Goal: Transaction & Acquisition: Purchase product/service

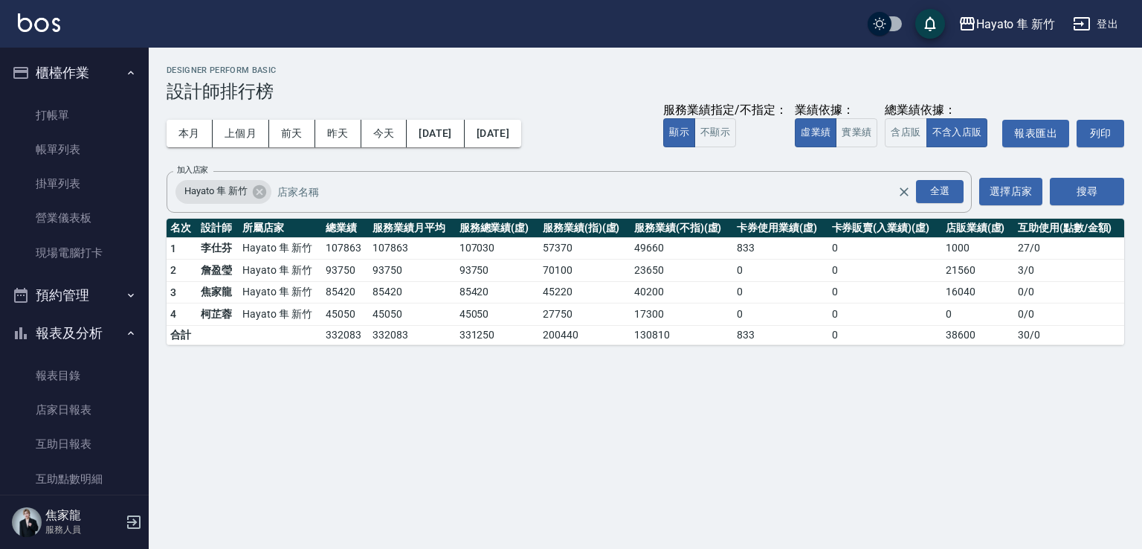
scroll to position [223, 0]
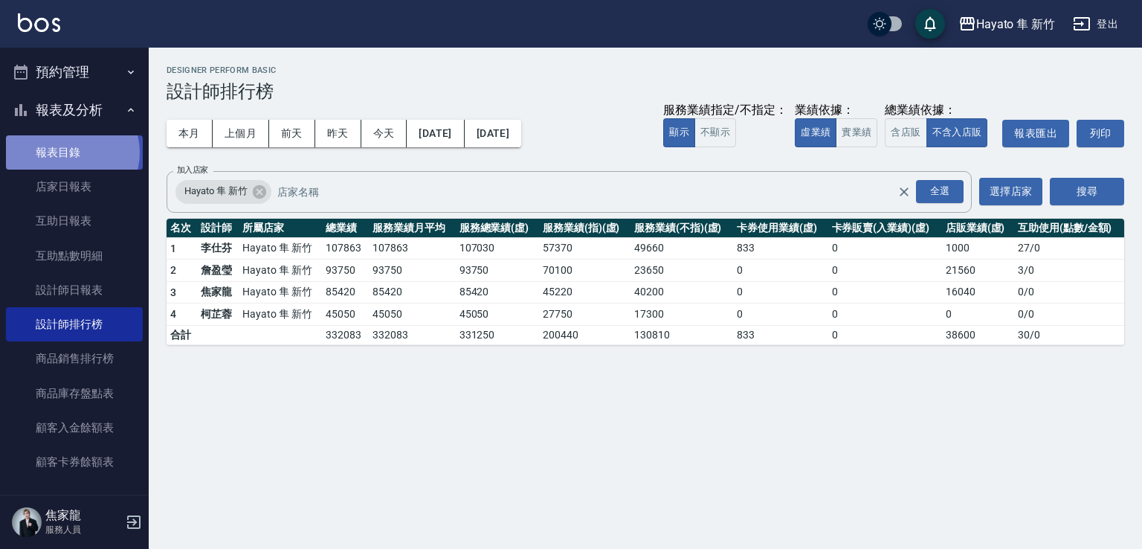
click at [71, 152] on link "報表目錄" at bounding box center [74, 152] width 137 height 34
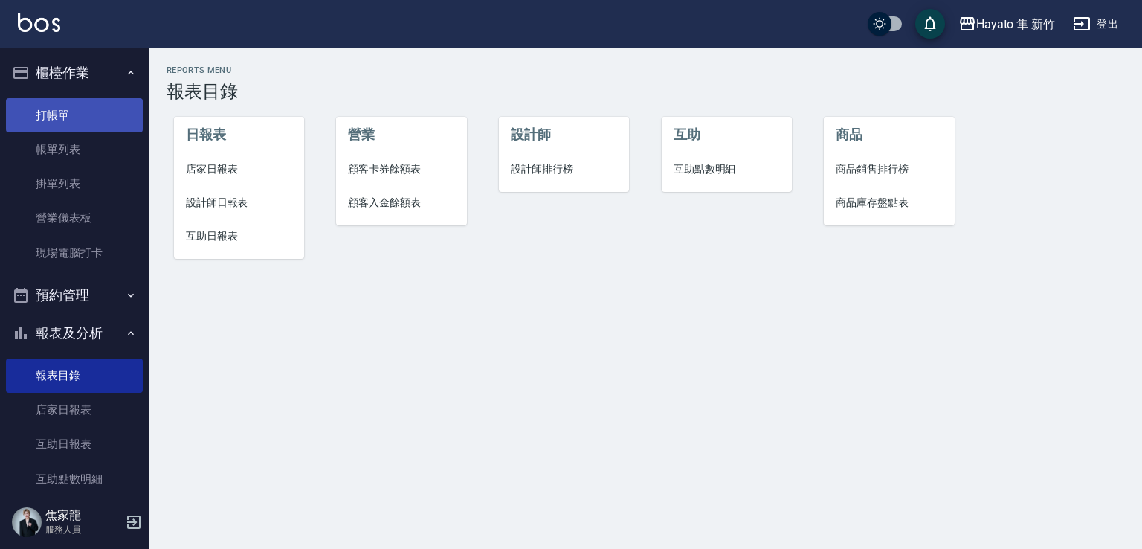
click at [82, 102] on link "打帳單" at bounding box center [74, 115] width 137 height 34
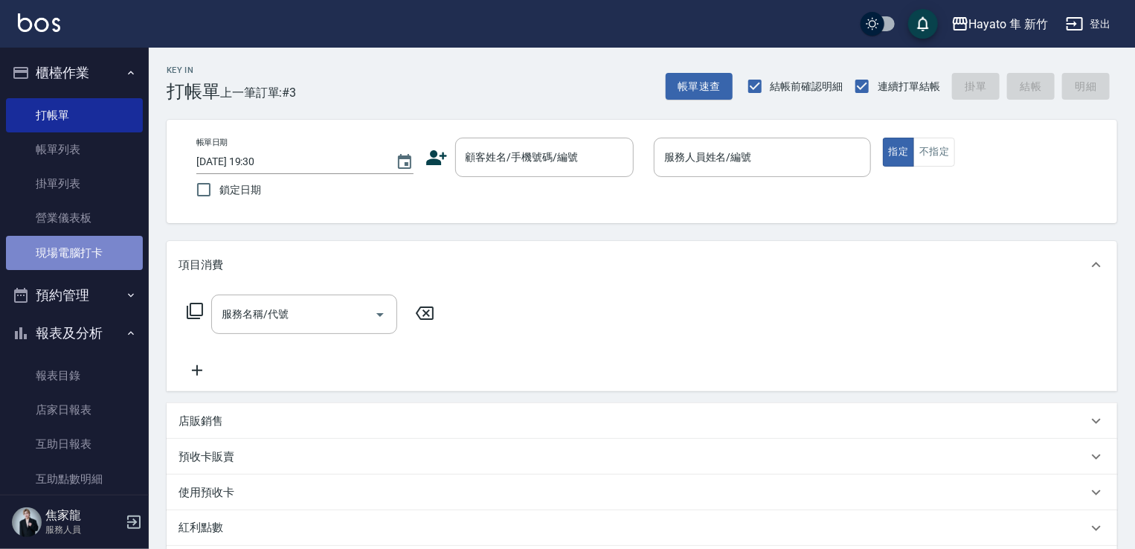
click at [77, 251] on link "現場電腦打卡" at bounding box center [74, 253] width 137 height 34
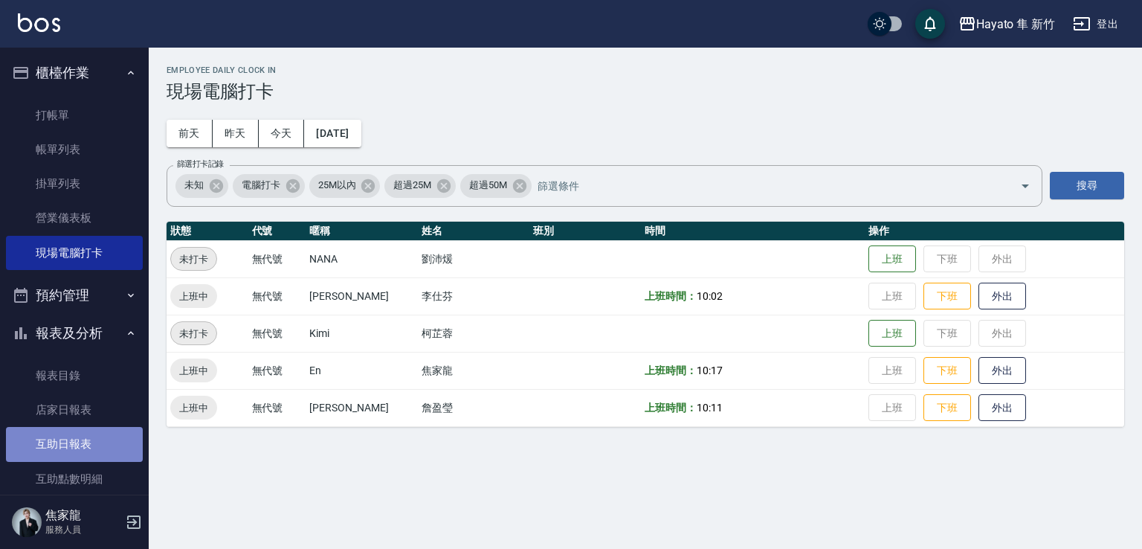
click at [90, 433] on link "互助日報表" at bounding box center [74, 444] width 137 height 34
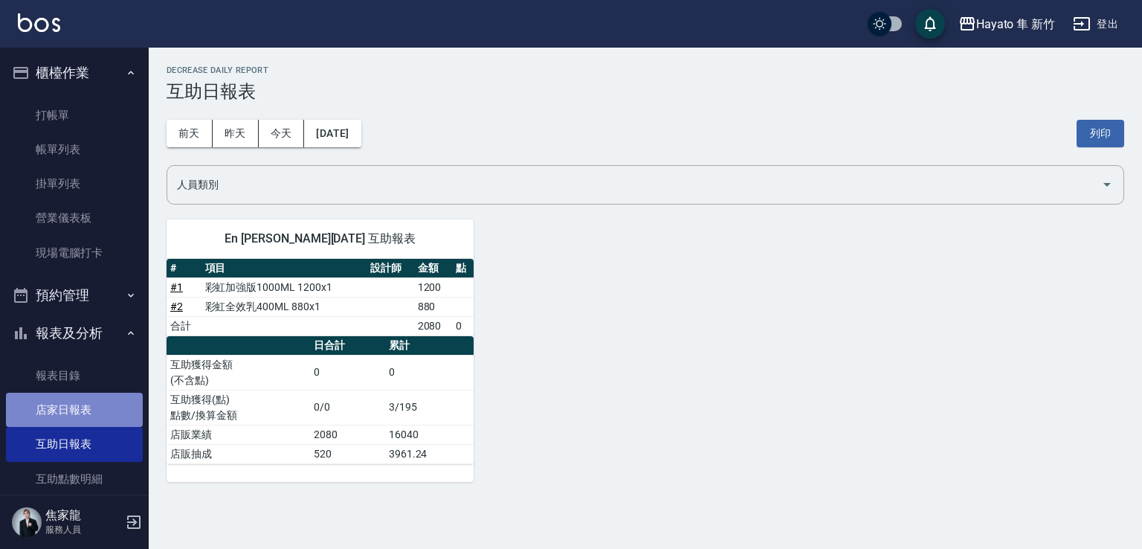
click at [89, 409] on link "店家日報表" at bounding box center [74, 410] width 137 height 34
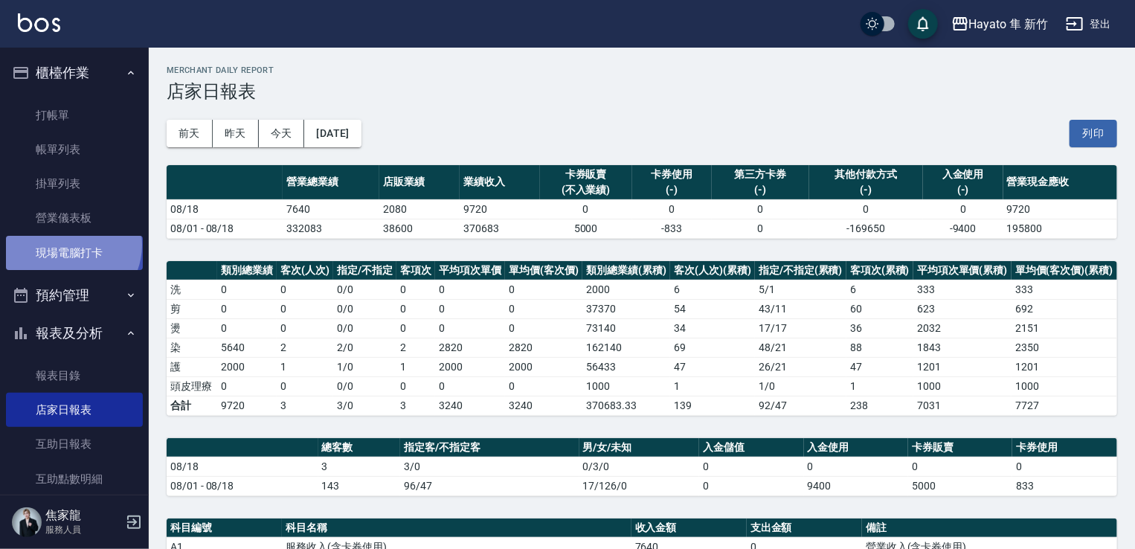
click at [71, 245] on link "現場電腦打卡" at bounding box center [74, 253] width 137 height 34
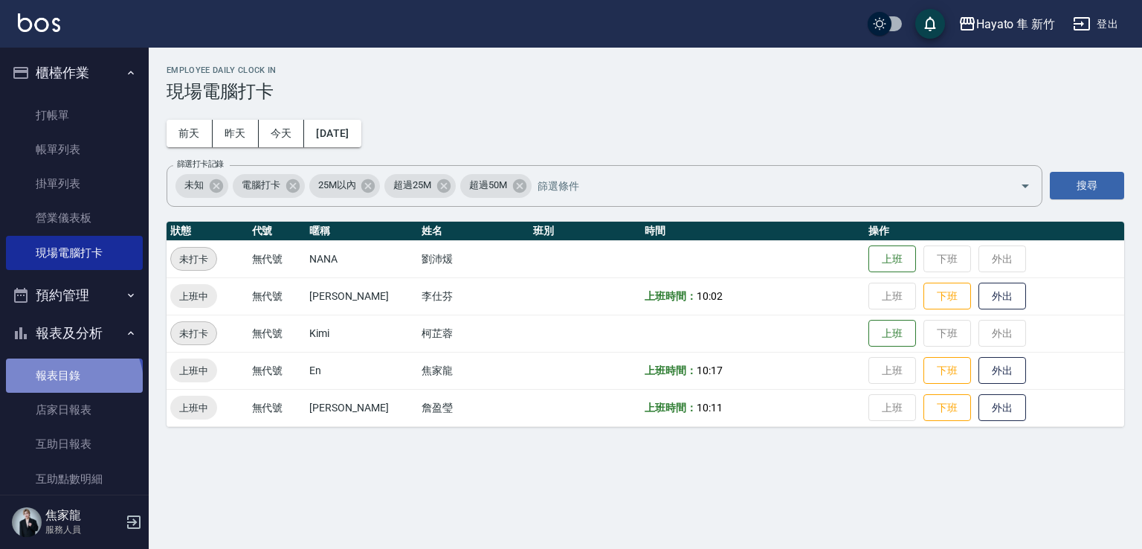
click at [72, 383] on link "報表目錄" at bounding box center [74, 376] width 137 height 34
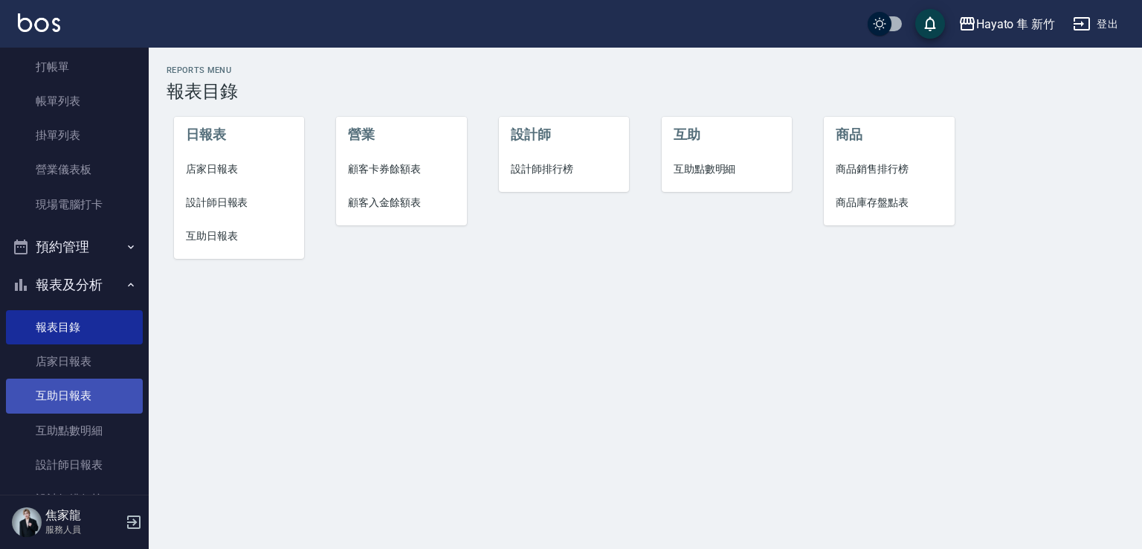
scroll to position [74, 0]
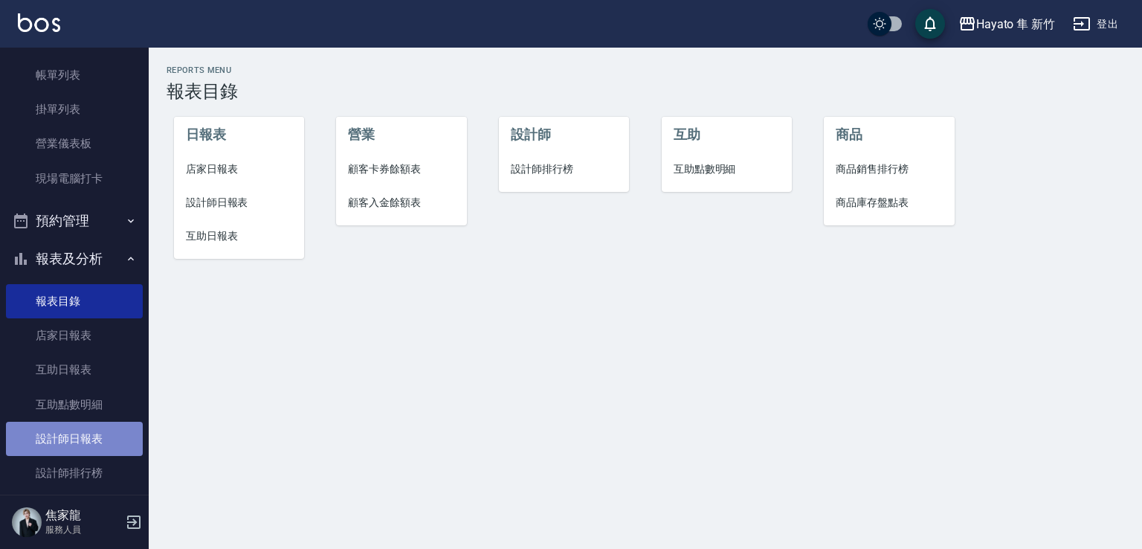
click at [77, 424] on link "設計師日報表" at bounding box center [74, 439] width 137 height 34
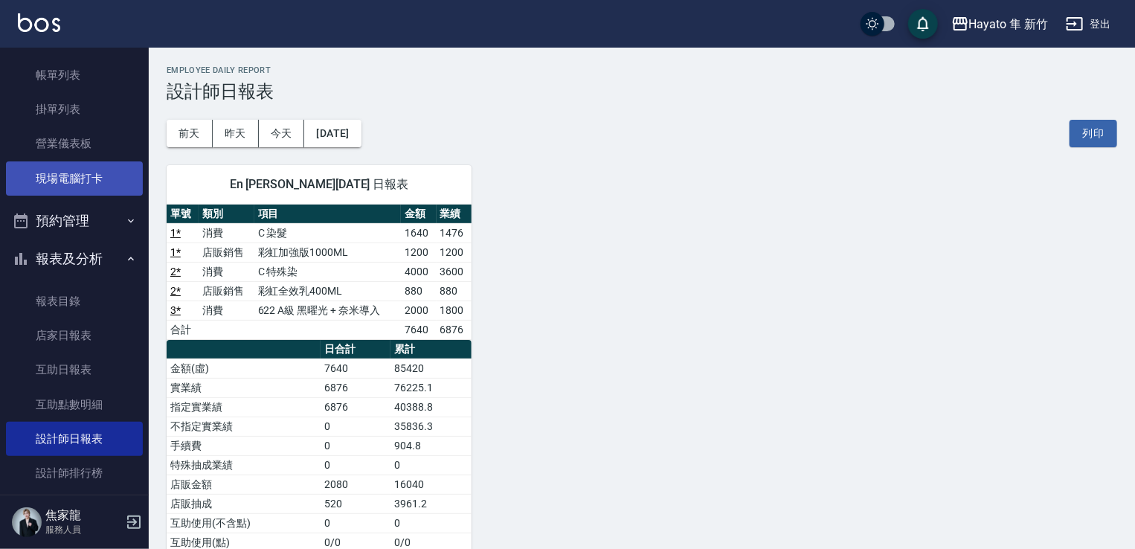
click at [39, 166] on link "現場電腦打卡" at bounding box center [74, 178] width 137 height 34
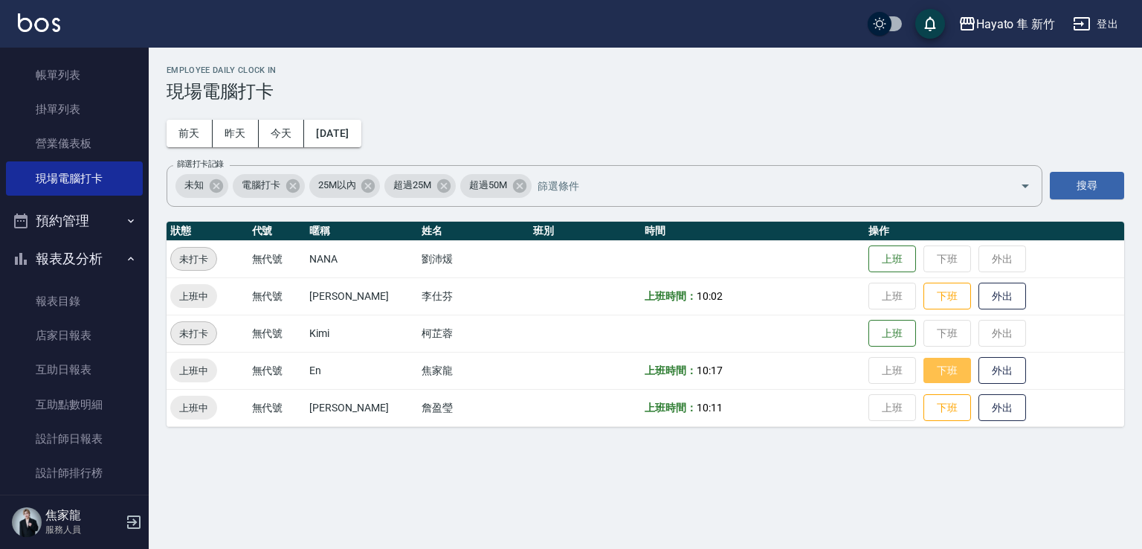
click at [924, 367] on button "下班" at bounding box center [948, 371] width 48 height 26
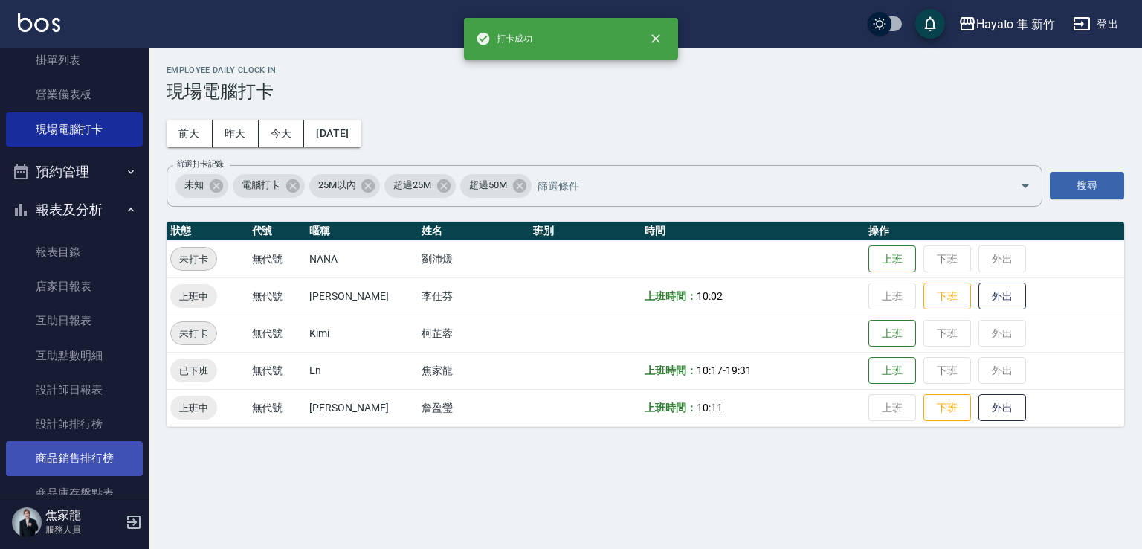
scroll to position [223, 0]
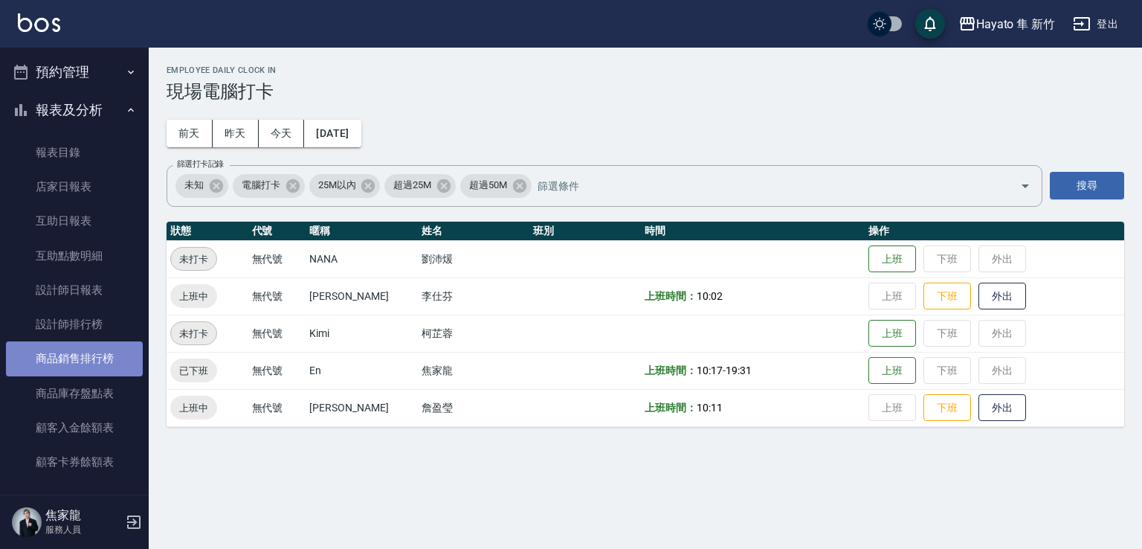
click at [109, 358] on link "商品銷售排行榜" at bounding box center [74, 358] width 137 height 34
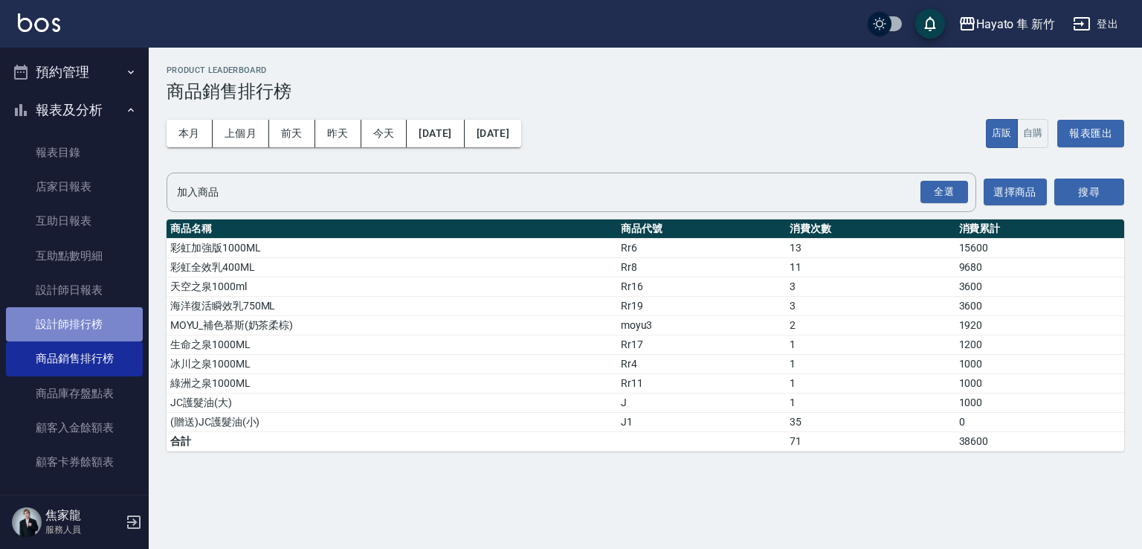
click at [97, 324] on link "設計師排行榜" at bounding box center [74, 324] width 137 height 34
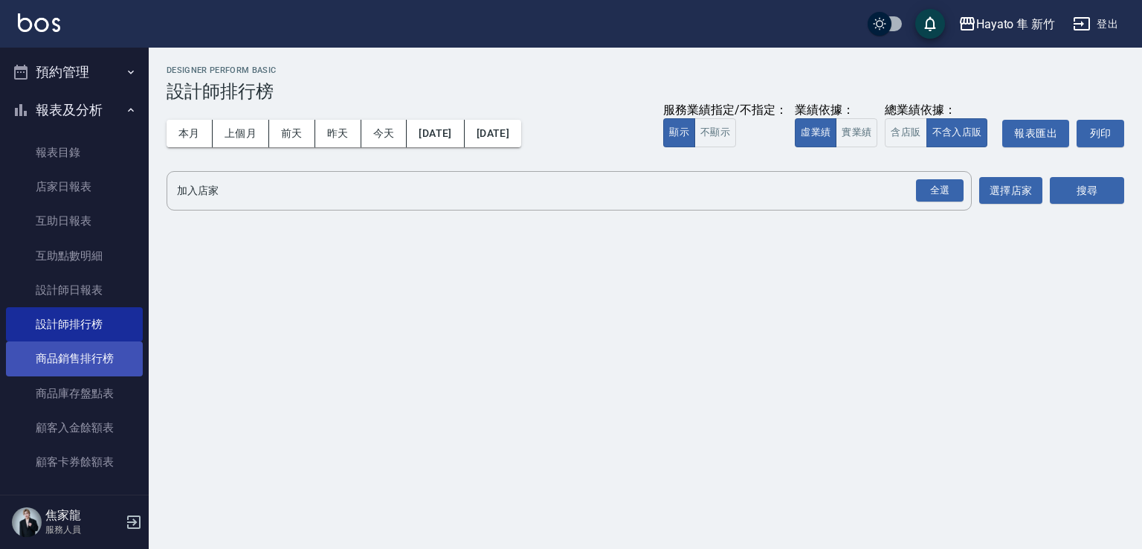
click at [86, 370] on link "商品銷售排行榜" at bounding box center [74, 358] width 137 height 34
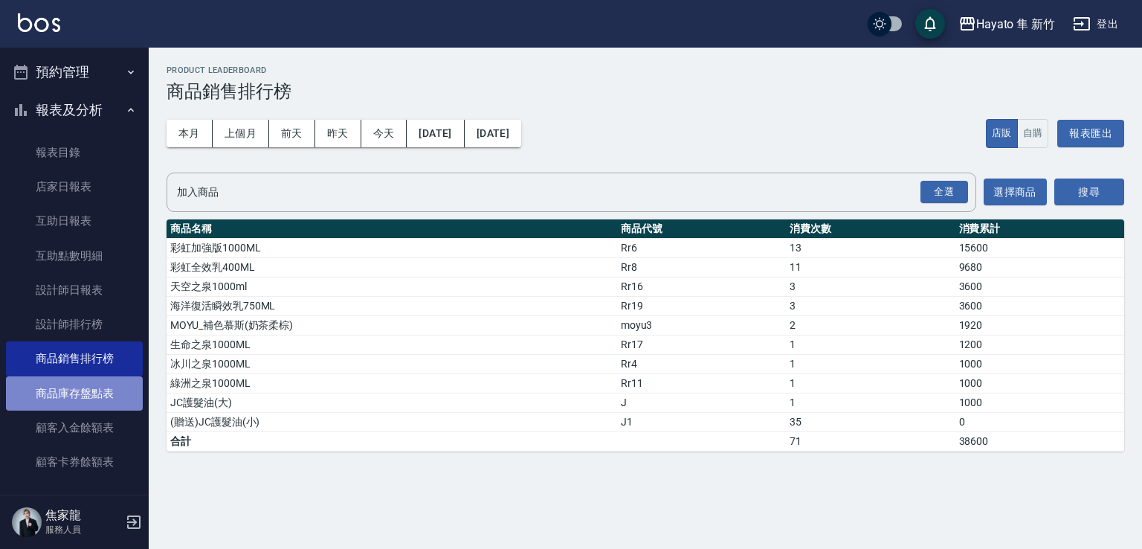
click at [100, 406] on link "商品庫存盤點表" at bounding box center [74, 393] width 137 height 34
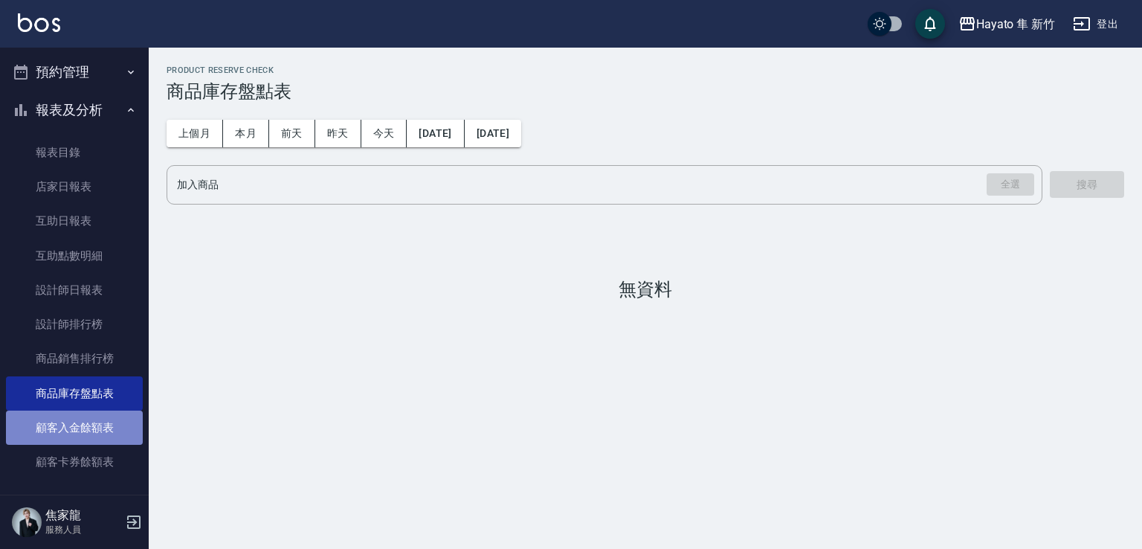
click at [100, 428] on link "顧客入金餘額表" at bounding box center [74, 428] width 137 height 34
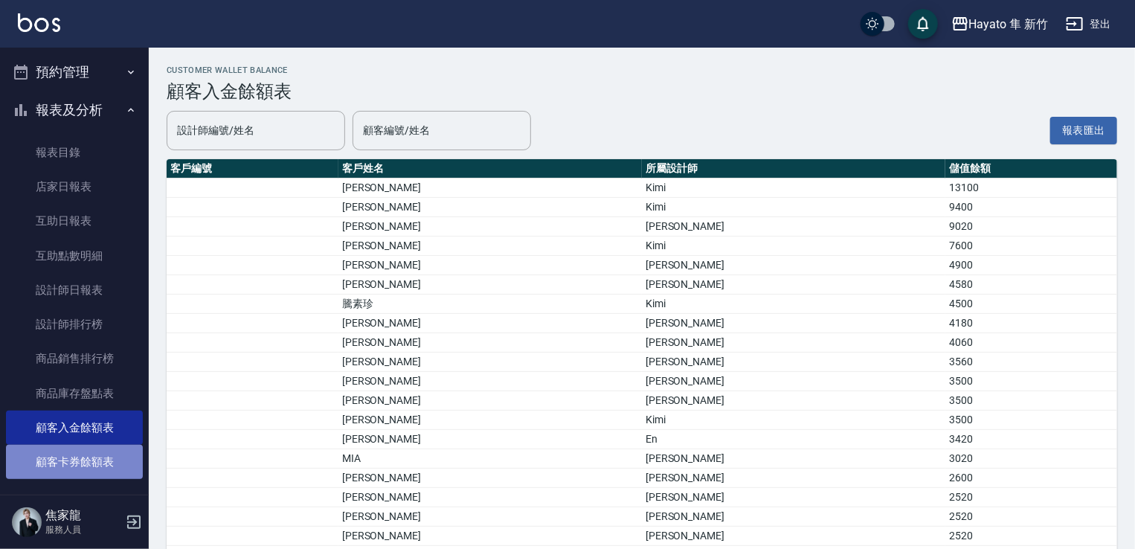
click at [101, 468] on link "顧客卡券餘額表" at bounding box center [74, 462] width 137 height 34
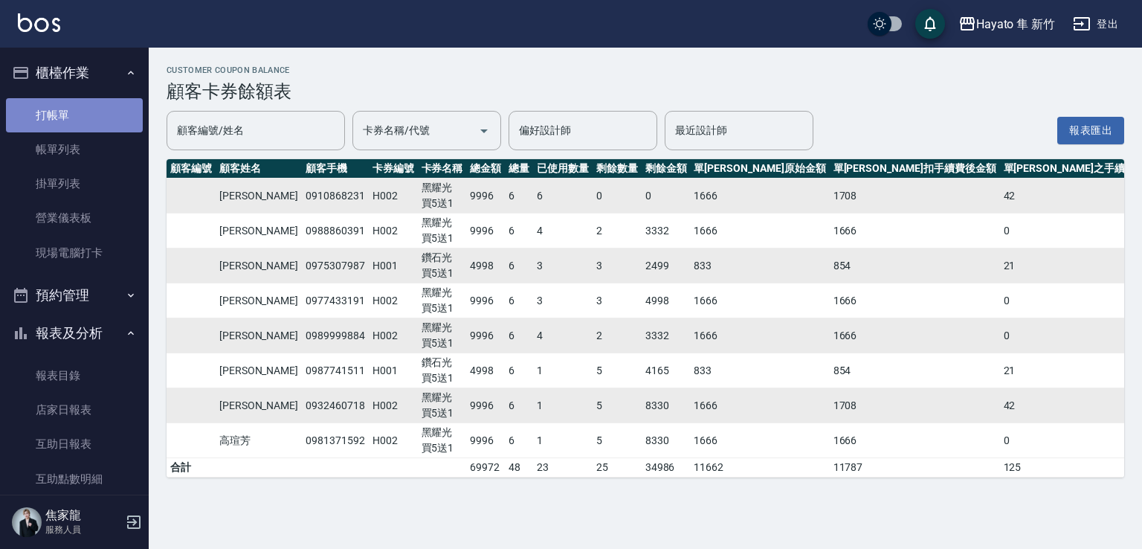
click at [92, 105] on link "打帳單" at bounding box center [74, 115] width 137 height 34
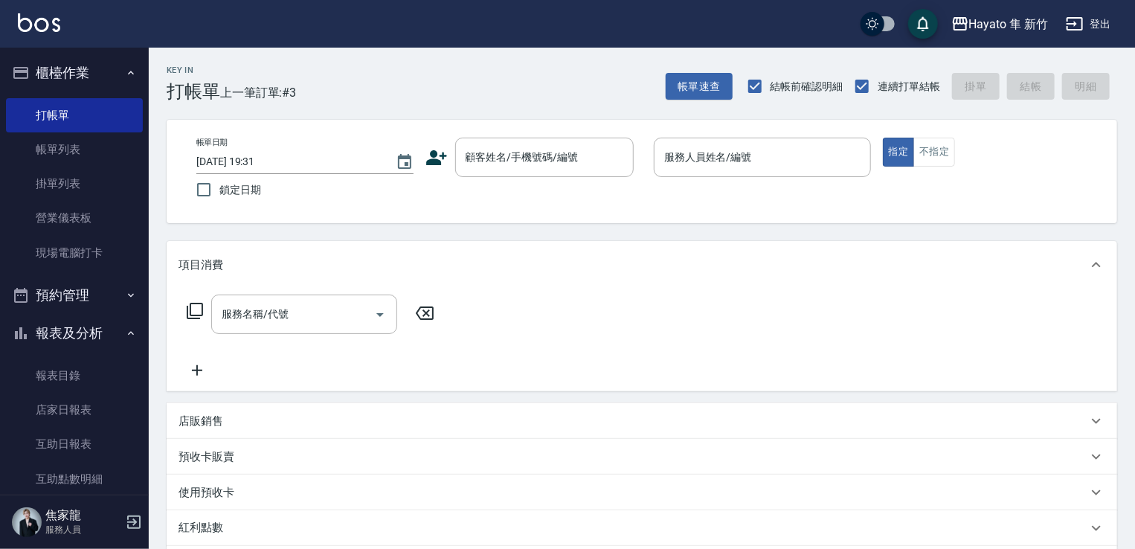
click at [550, 135] on div "帳單日期 [DATE] 19:31 鎖定日期 顧客姓名/手機號碼/編號 顧客姓名/手機號碼/編號 服務人員姓名/編號 服務人員姓名/編號 指定 不指定" at bounding box center [642, 171] width 951 height 103
click at [533, 170] on input "顧客姓名/手機號碼/編號" at bounding box center [533, 157] width 143 height 26
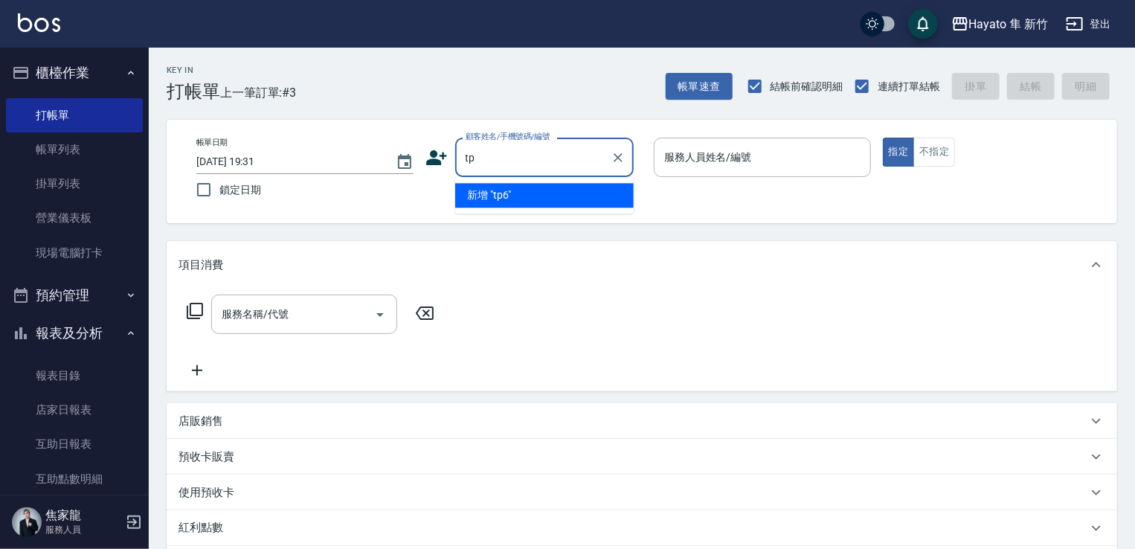
type input "t"
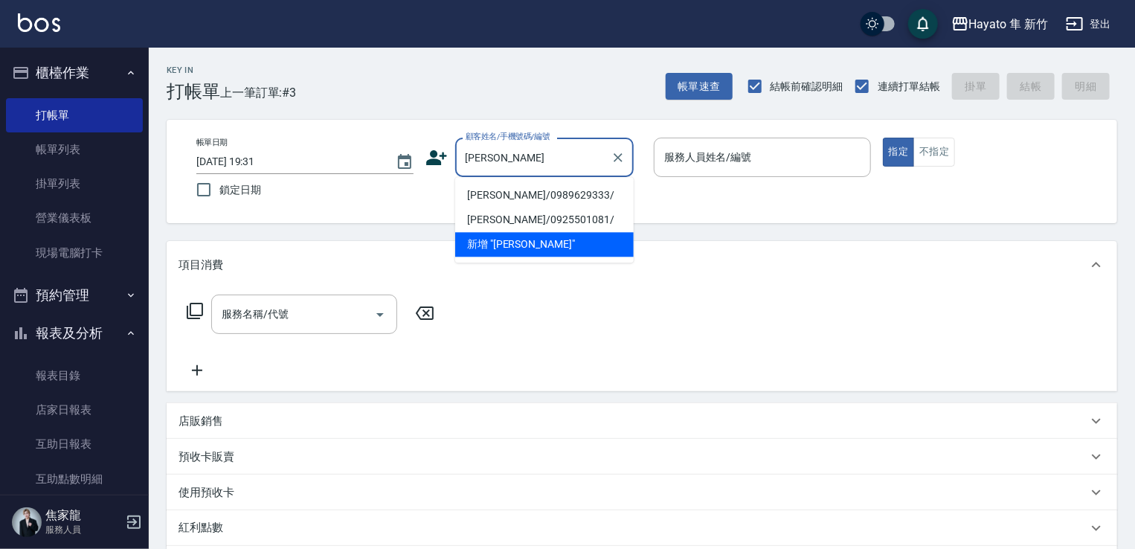
click at [509, 191] on li "[PERSON_NAME]/0989629333/" at bounding box center [544, 195] width 179 height 25
type input "[PERSON_NAME]/0989629333/"
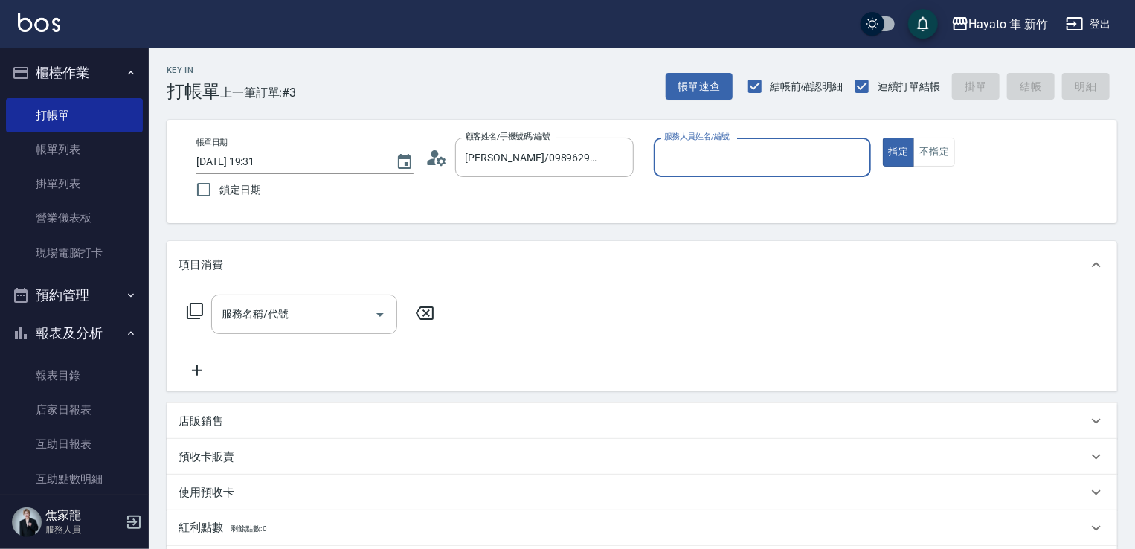
type input "[PERSON_NAME](無代號)"
click at [284, 303] on input "服務名稱/代號" at bounding box center [293, 314] width 150 height 26
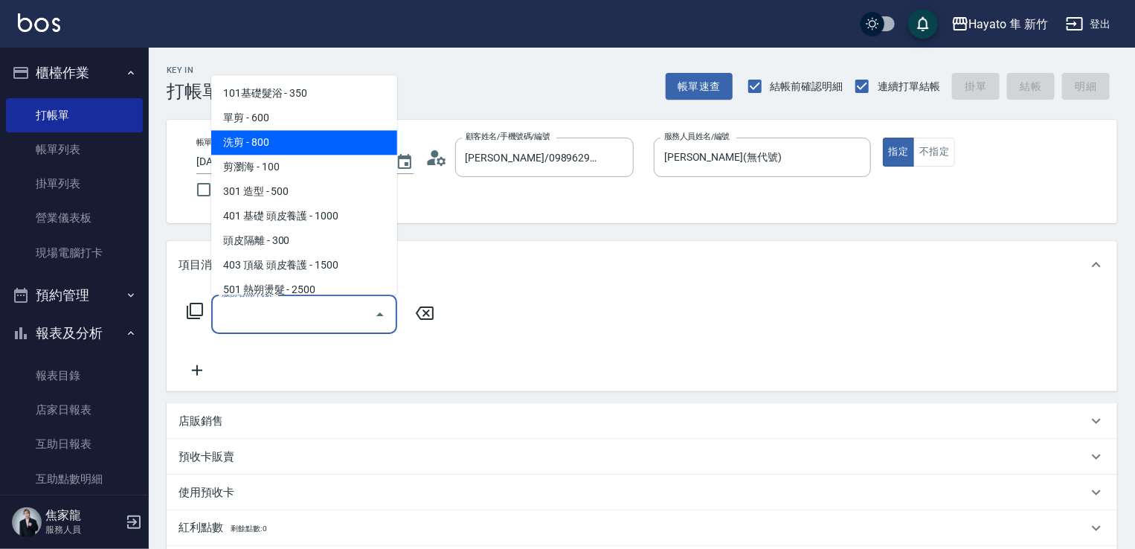
click at [285, 143] on span "洗剪 - 800" at bounding box center [304, 142] width 186 height 25
type input "洗剪(201)"
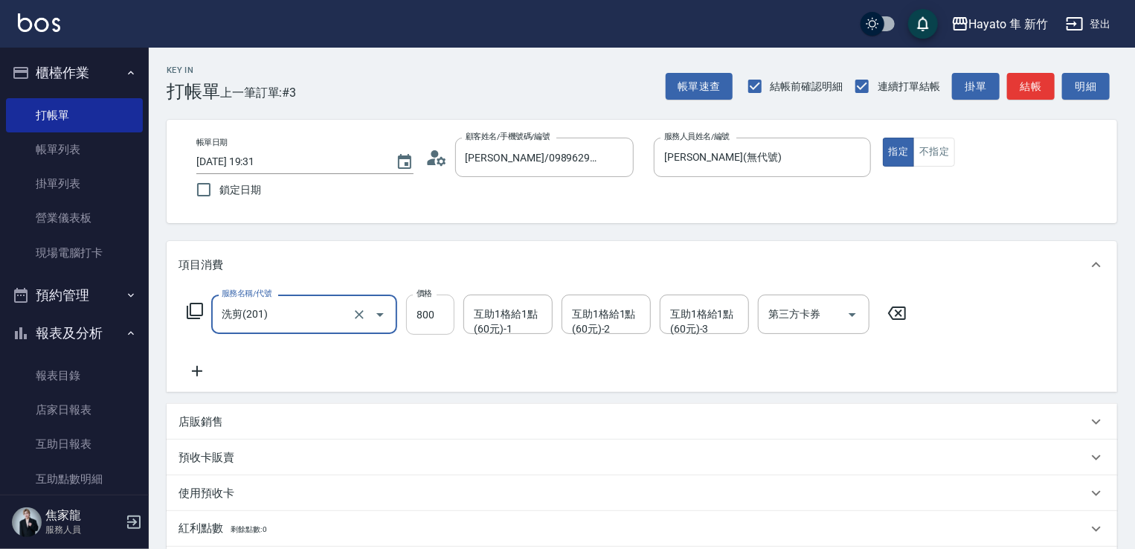
click at [440, 324] on input "800" at bounding box center [430, 315] width 48 height 40
type input "700"
click at [559, 367] on div "服務名稱/代號 洗剪(201) 服務名稱/代號 價格 700 價格 互助1格給1點(60元)-1 互助1格給1點(60元)-1 互助1格給1點(60元)-2 …" at bounding box center [547, 338] width 737 height 86
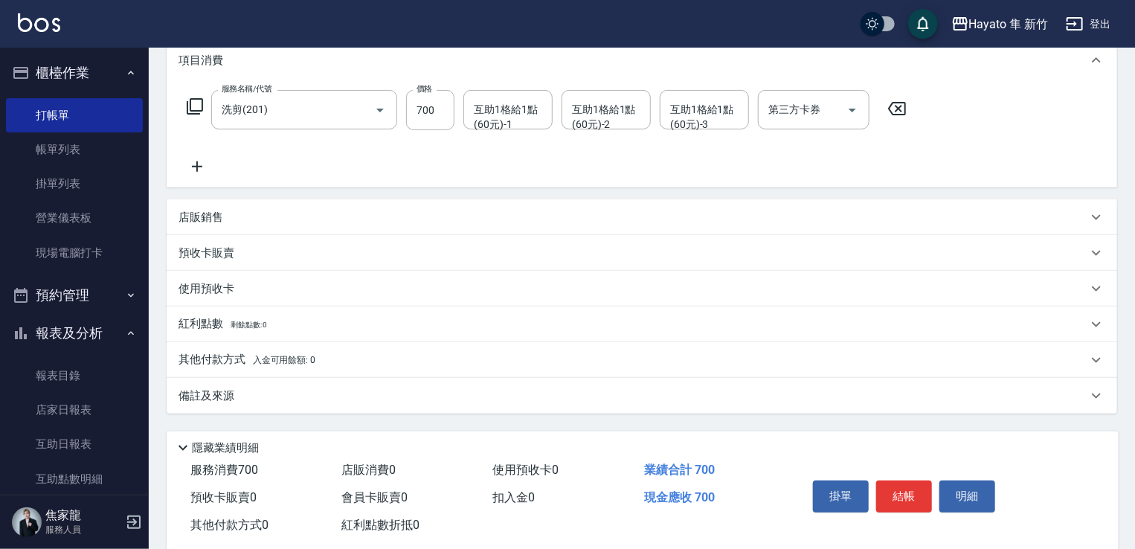
scroll to position [223, 0]
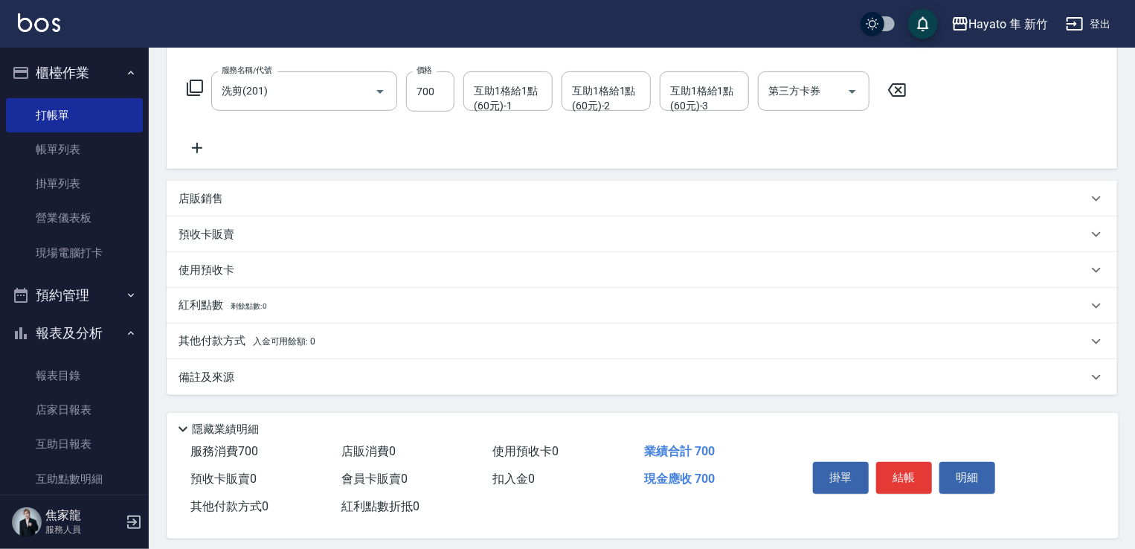
click at [184, 383] on p "備註及來源" at bounding box center [207, 378] width 56 height 16
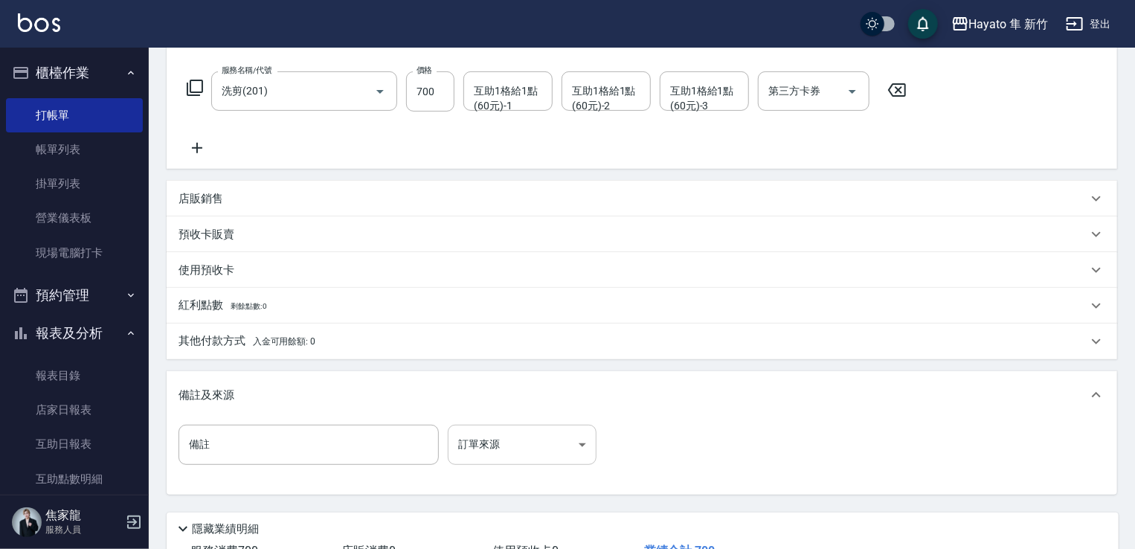
click at [512, 435] on body "Hayato 隼 新竹 登出 櫃檯作業 打帳單 帳單列表 掛單列表 營業儀表板 現場電腦打卡 預約管理 預約管理 報表及分析 報表目錄 店家日報表 互助日報表…" at bounding box center [567, 216] width 1135 height 879
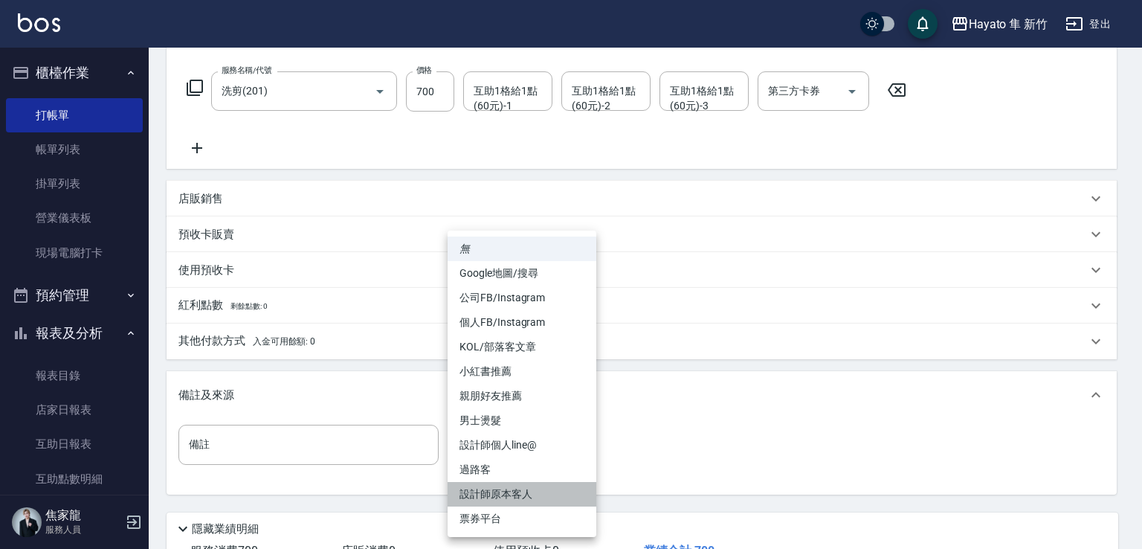
click at [513, 500] on li "設計師原本客人" at bounding box center [522, 494] width 149 height 25
type input "設計師原本客人"
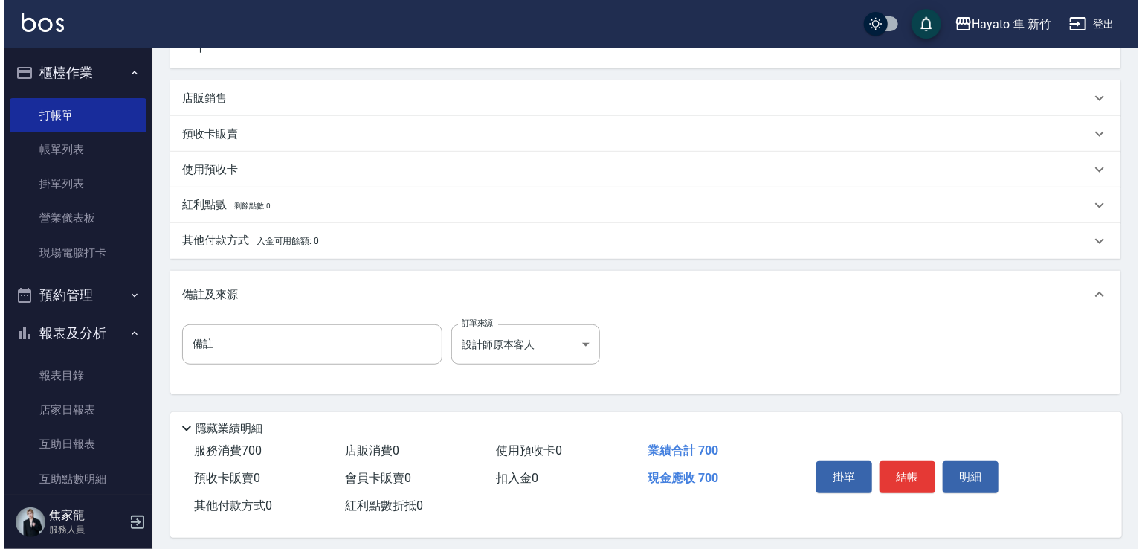
scroll to position [335, 0]
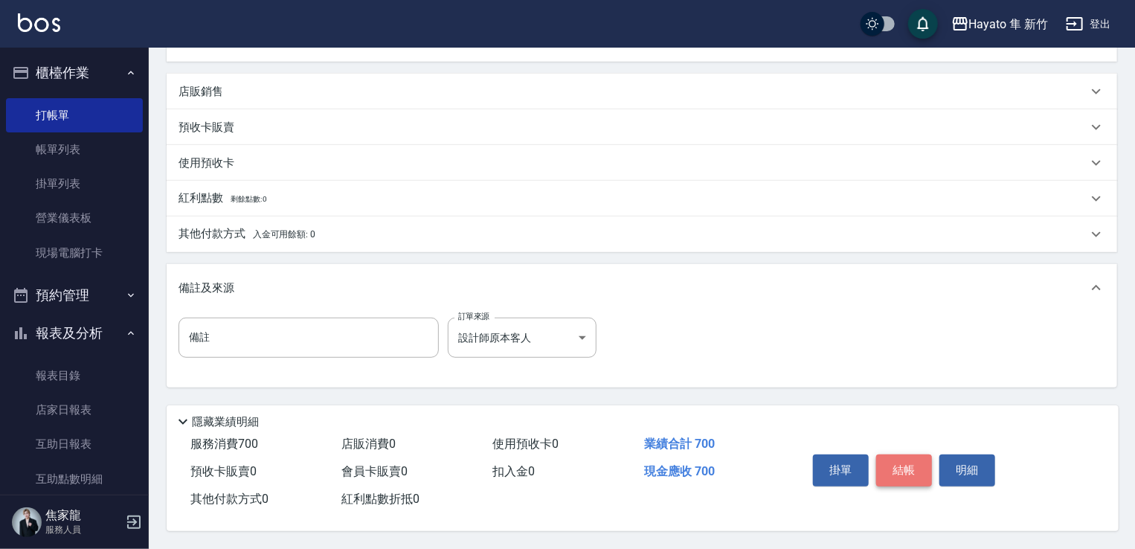
click at [896, 480] on button "結帳" at bounding box center [904, 469] width 56 height 31
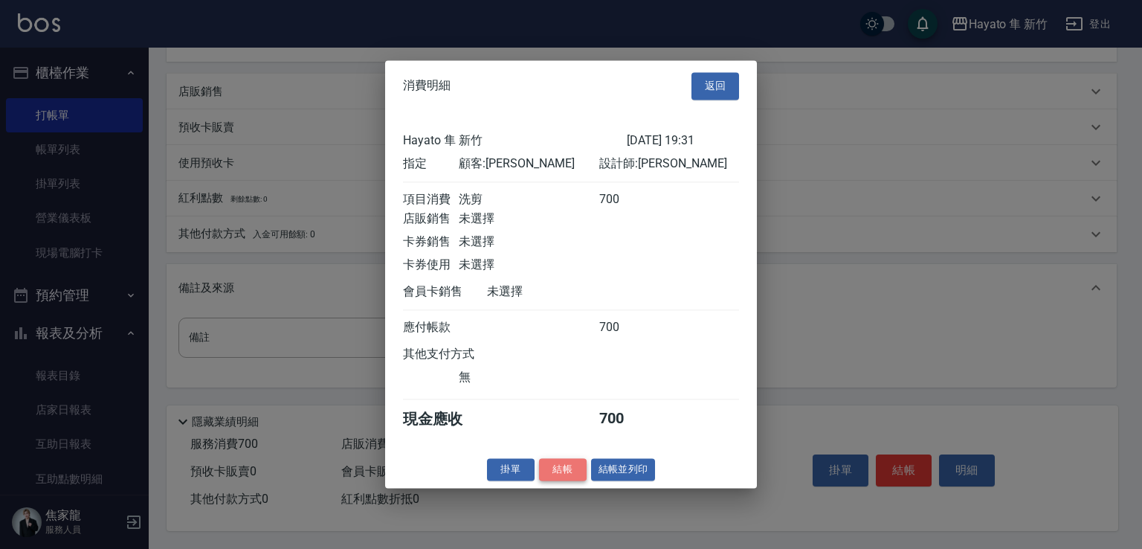
click at [568, 480] on button "結帳" at bounding box center [563, 469] width 48 height 23
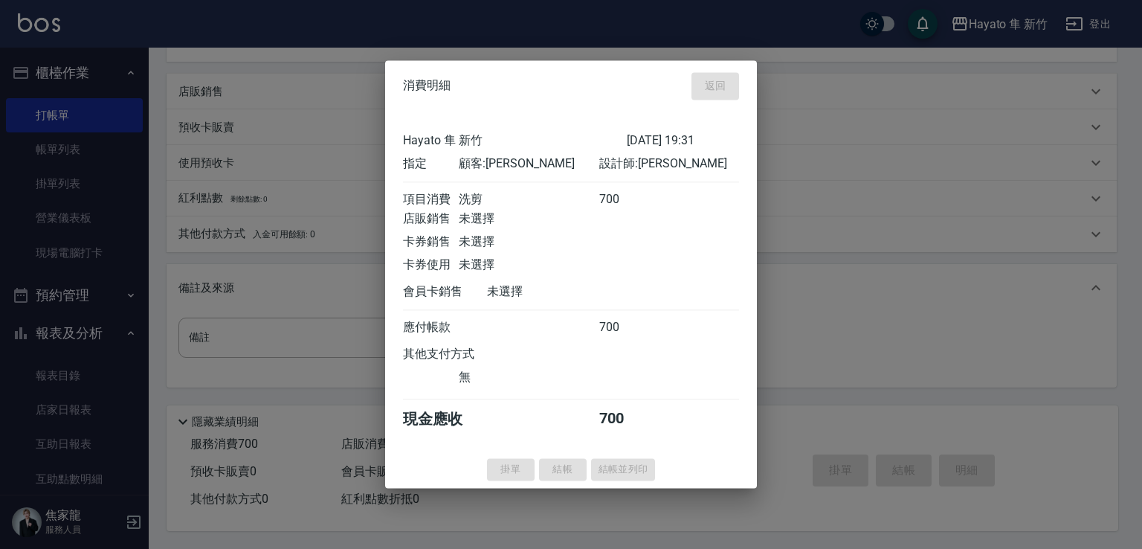
type input "[DATE] 19:48"
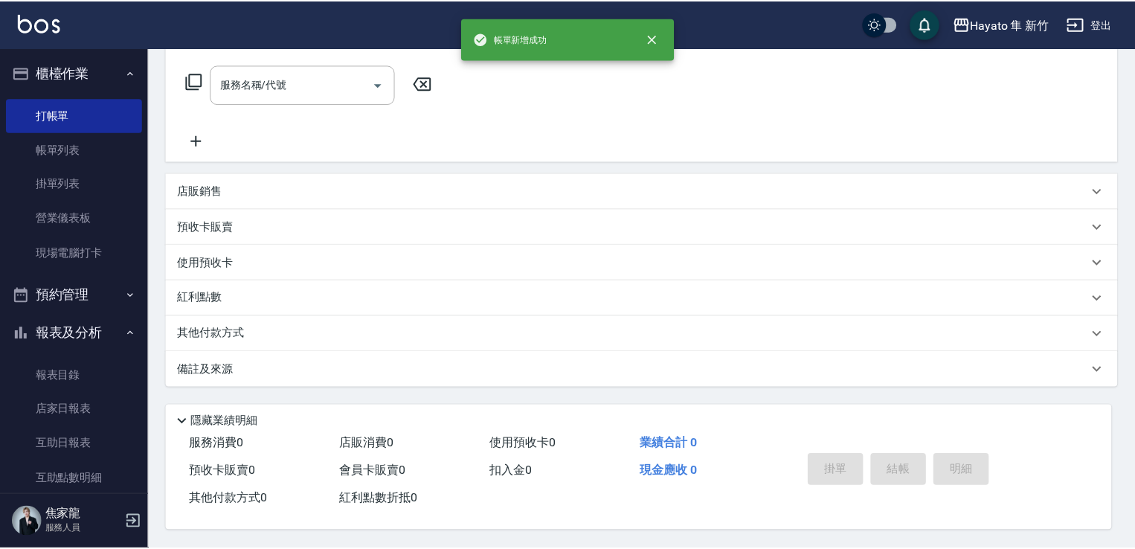
scroll to position [0, 0]
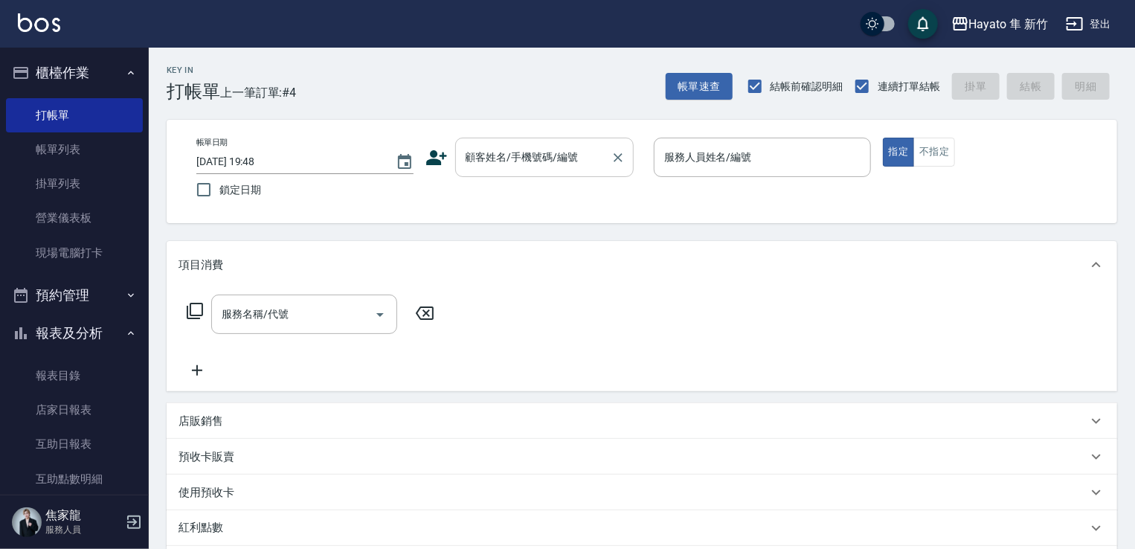
click at [498, 169] on input "顧客姓名/手機號碼/編號" at bounding box center [533, 157] width 143 height 26
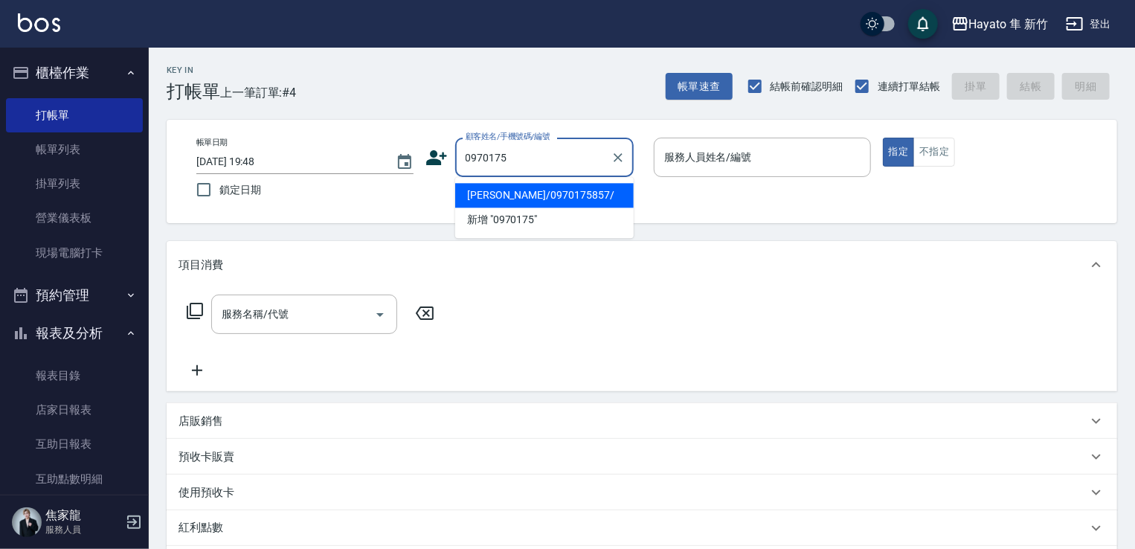
click at [486, 203] on li "[PERSON_NAME]/0970175857/" at bounding box center [544, 195] width 179 height 25
type input "[PERSON_NAME]/0970175857/"
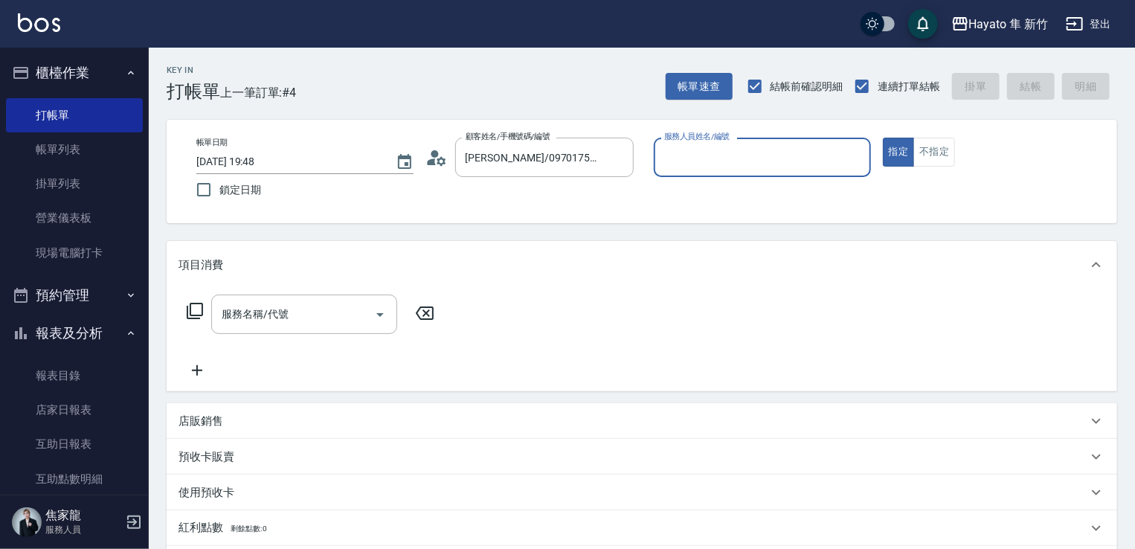
type input "[PERSON_NAME](無代號)"
click at [304, 331] on div "服務名稱/代號" at bounding box center [304, 314] width 186 height 39
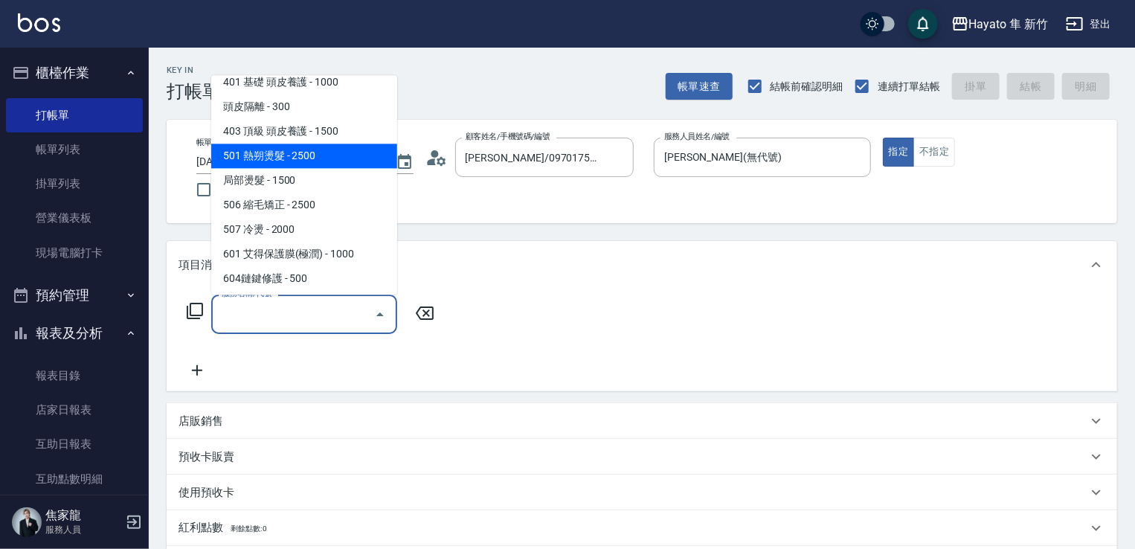
scroll to position [149, 0]
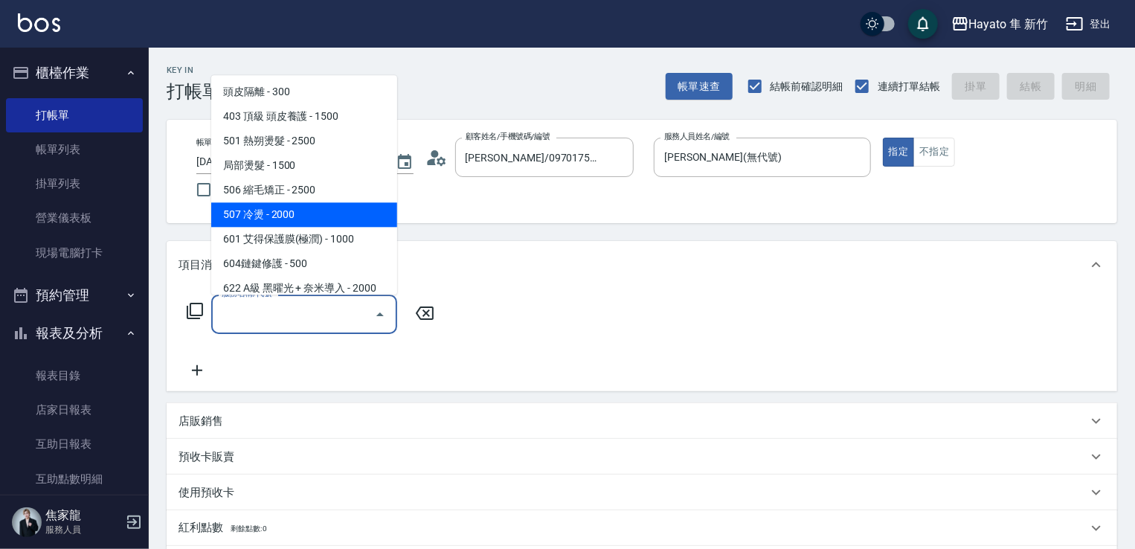
click at [286, 219] on span "507 冷燙 - 2000" at bounding box center [304, 214] width 186 height 25
type input "507 冷燙(507)"
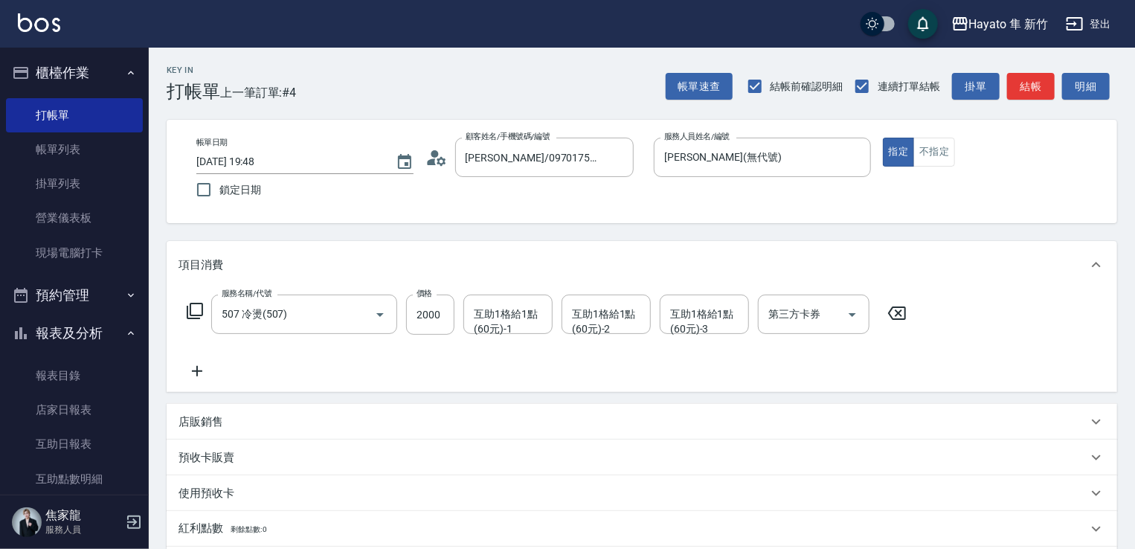
click at [366, 361] on div "服務名稱/代號 507 冷燙(507) 服務名稱/代號 價格 2000 價格 互助1格給1點(60元)-1 互助1格給1點(60元)-1 互助1格給1點(60…" at bounding box center [547, 338] width 737 height 86
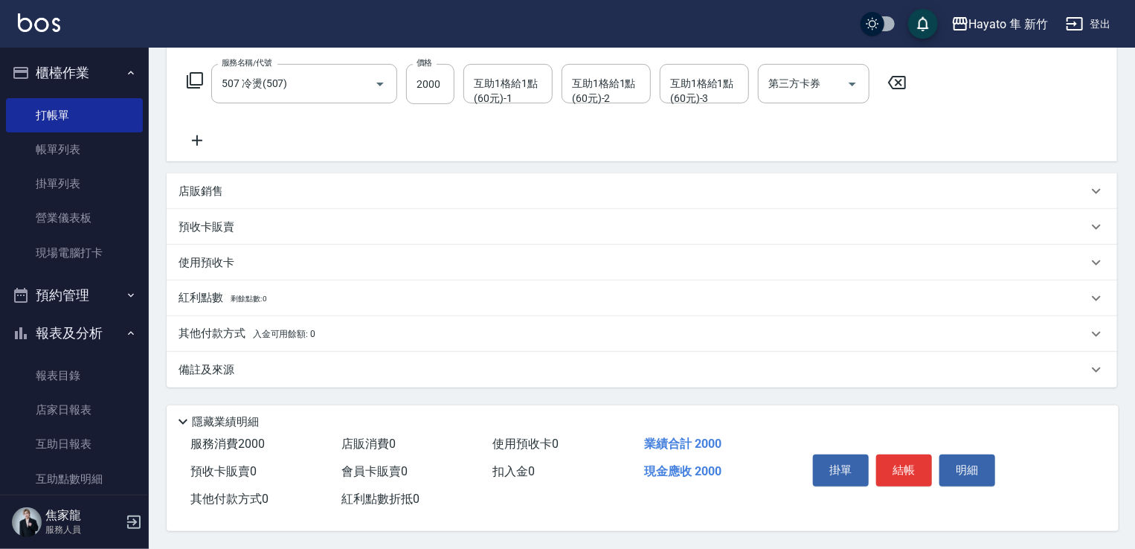
click at [327, 362] on div "備註及來源" at bounding box center [633, 370] width 909 height 16
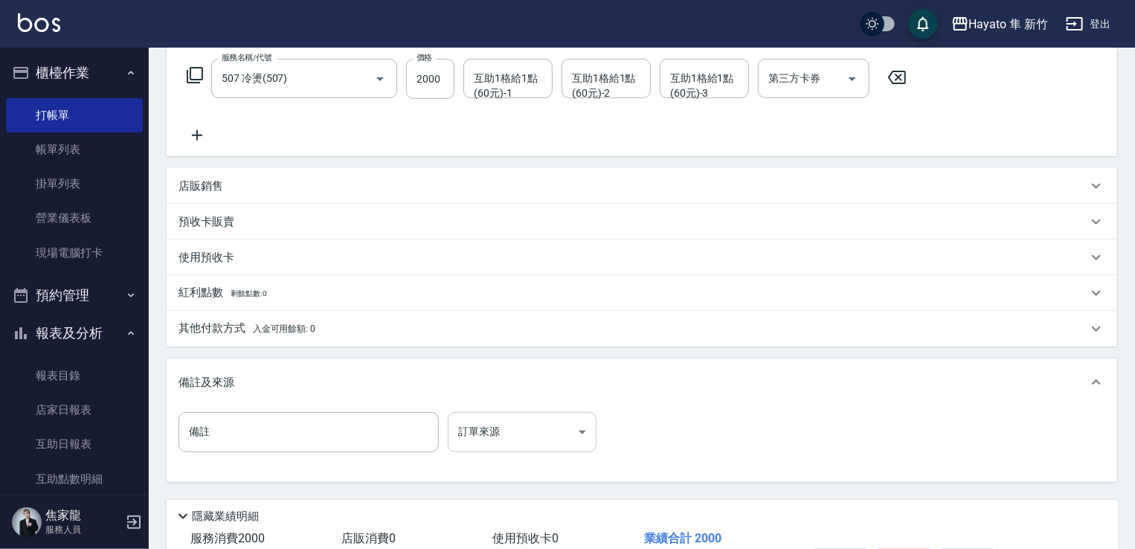
click at [541, 423] on body "Hayato 隼 新竹 登出 櫃檯作業 打帳單 帳單列表 掛單列表 營業儀表板 現場電腦打卡 預約管理 預約管理 報表及分析 報表目錄 店家日報表 互助日報表…" at bounding box center [567, 203] width 1135 height 879
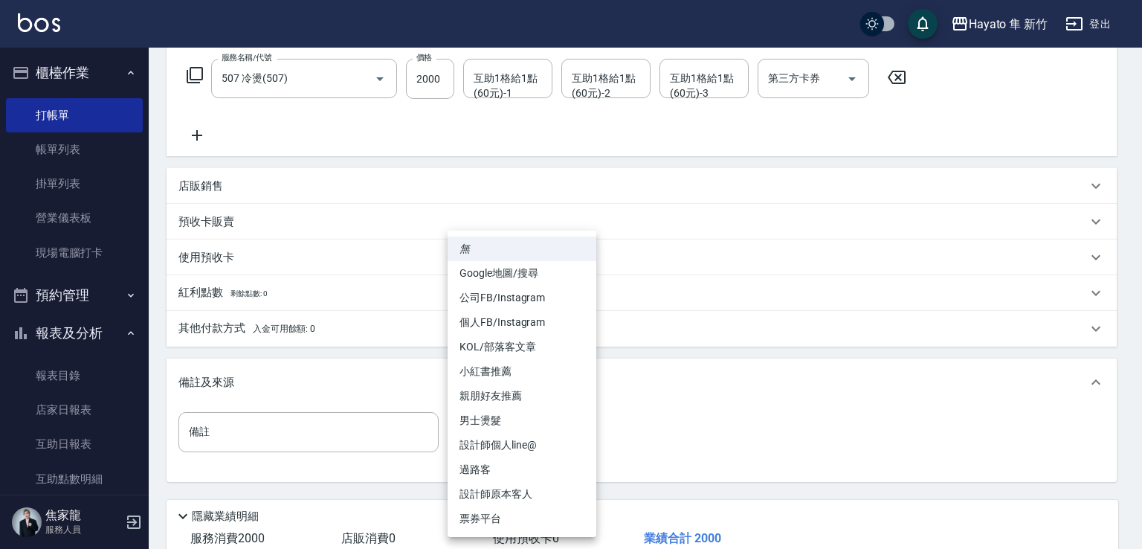
click at [515, 501] on li "設計師原本客人" at bounding box center [522, 494] width 149 height 25
type input "設計師原本客人"
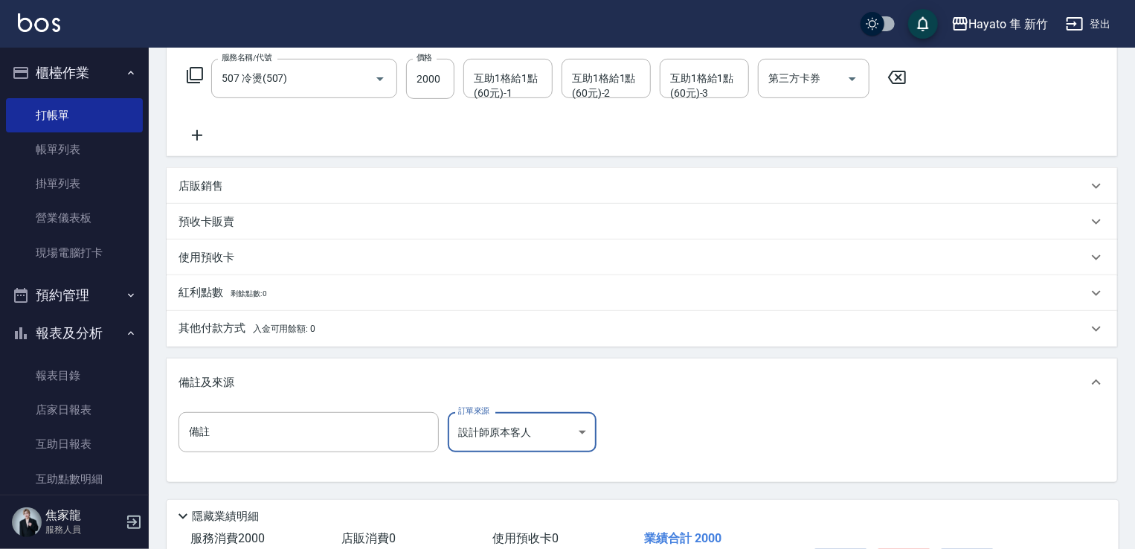
click at [812, 426] on div "備註 備註 訂單來源 設計師原本客人 設計師原本客人 訂單來源" at bounding box center [642, 441] width 927 height 58
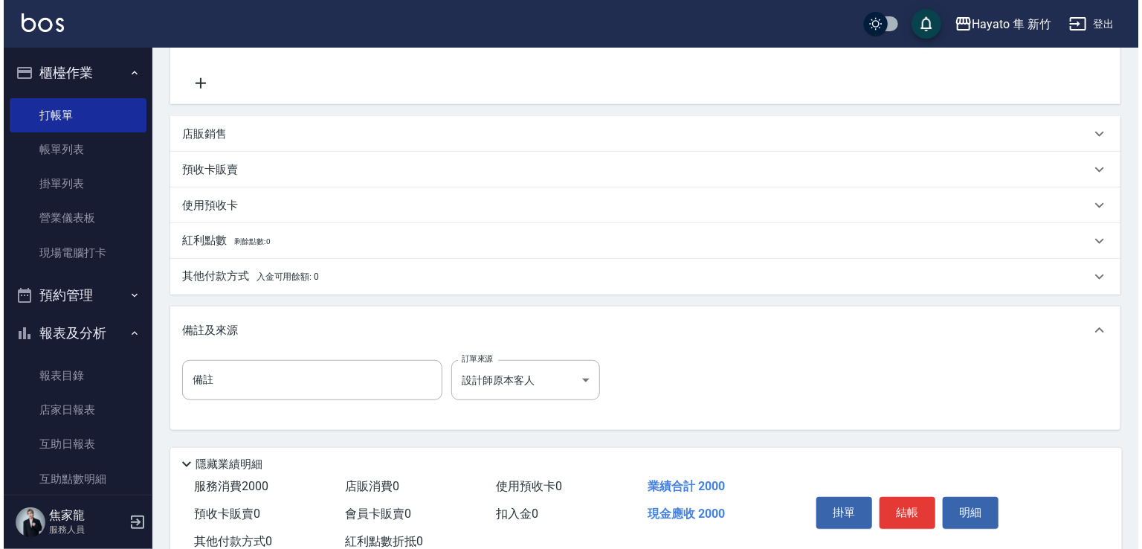
scroll to position [335, 0]
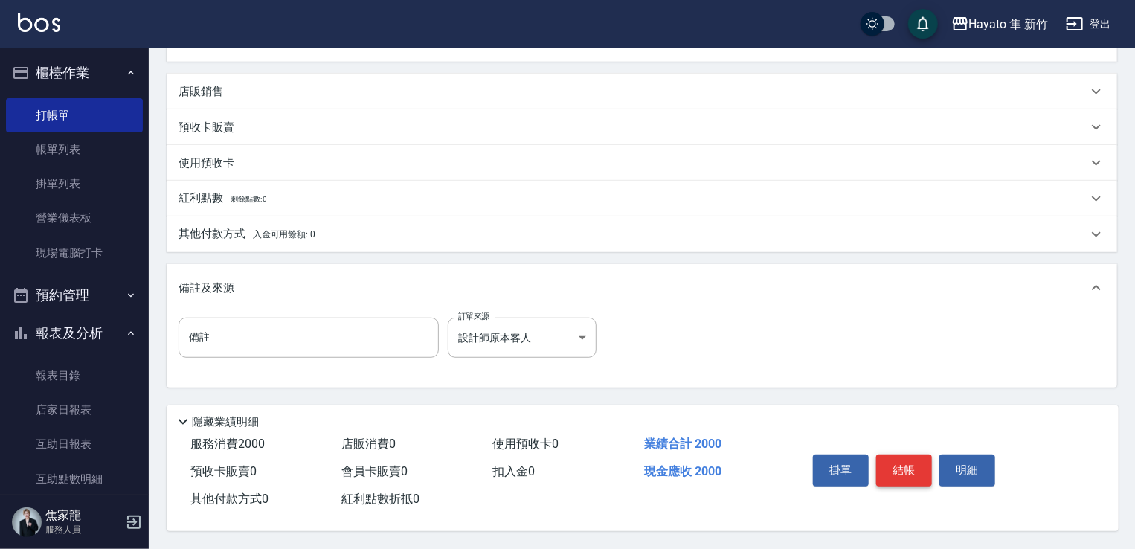
click at [890, 477] on button "結帳" at bounding box center [904, 469] width 56 height 31
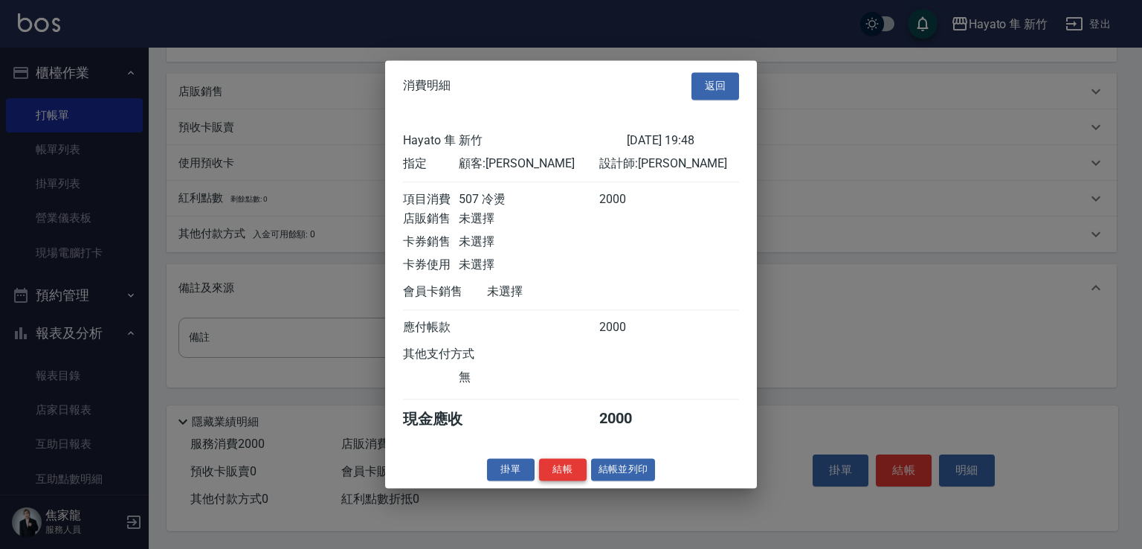
click at [544, 481] on button "結帳" at bounding box center [563, 469] width 48 height 23
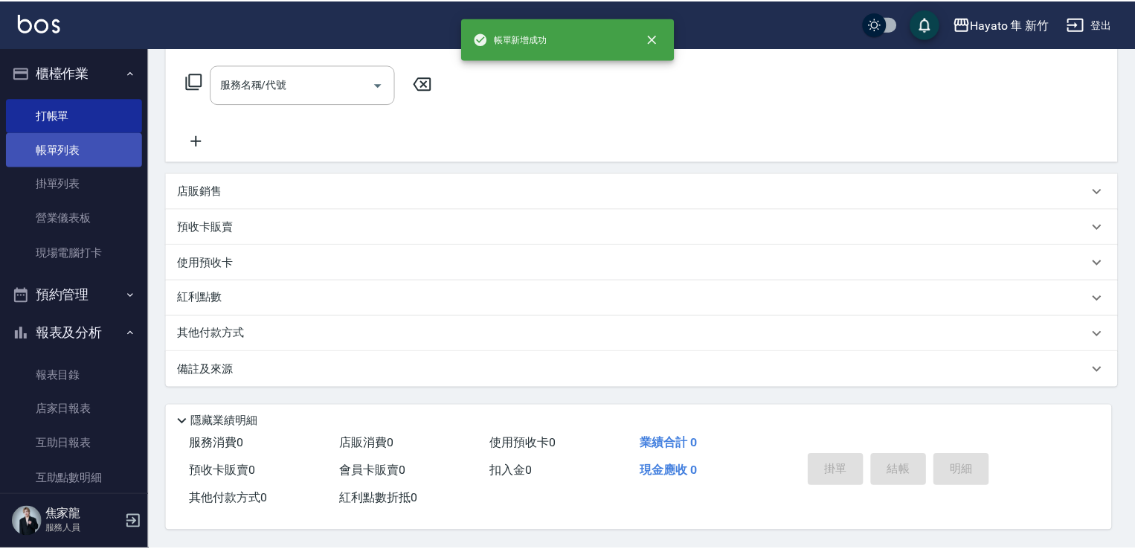
scroll to position [0, 0]
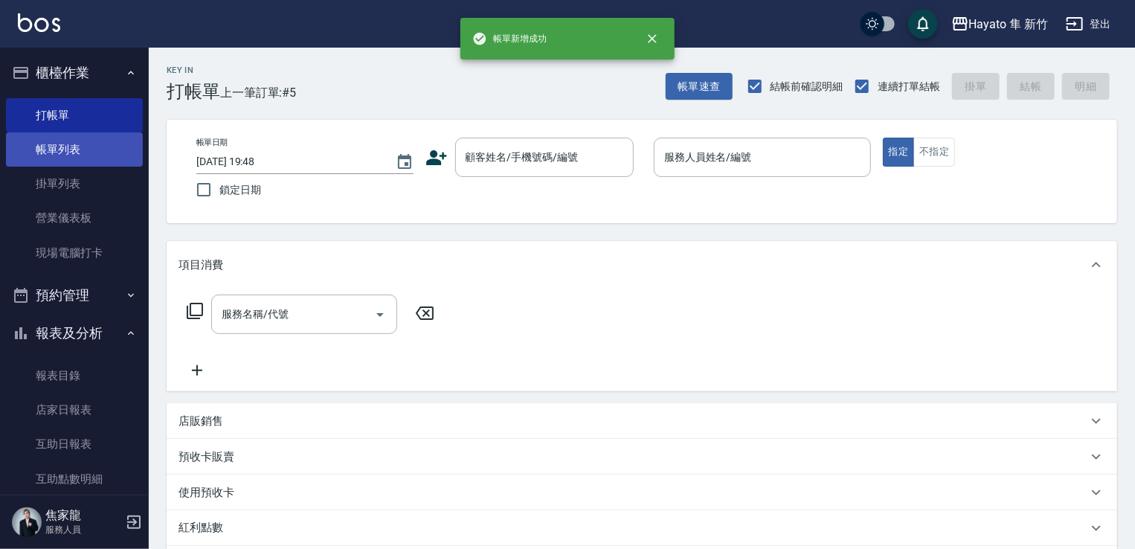
click at [95, 150] on link "帳單列表" at bounding box center [74, 149] width 137 height 34
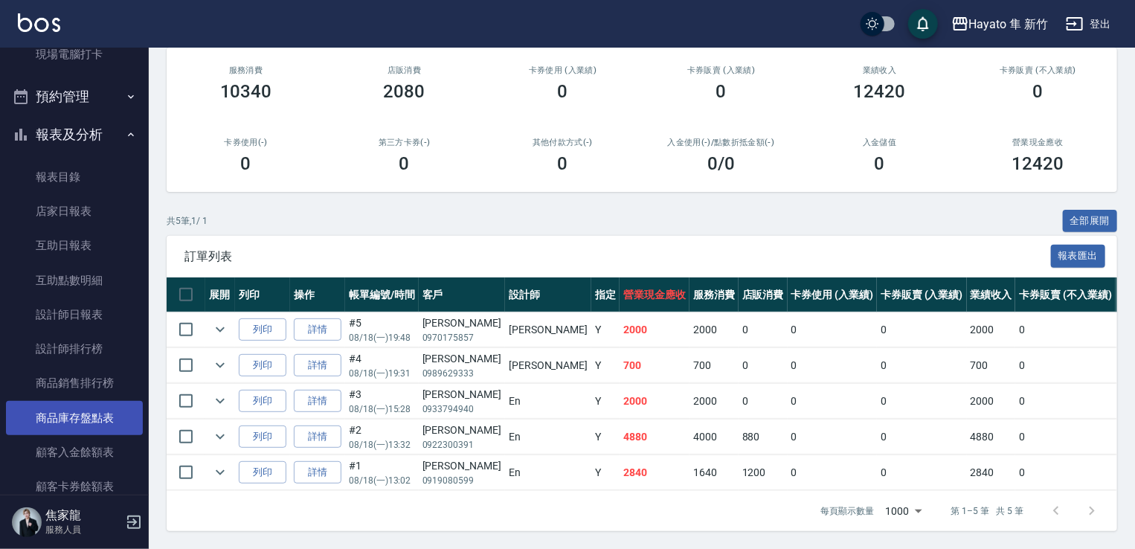
scroll to position [223, 0]
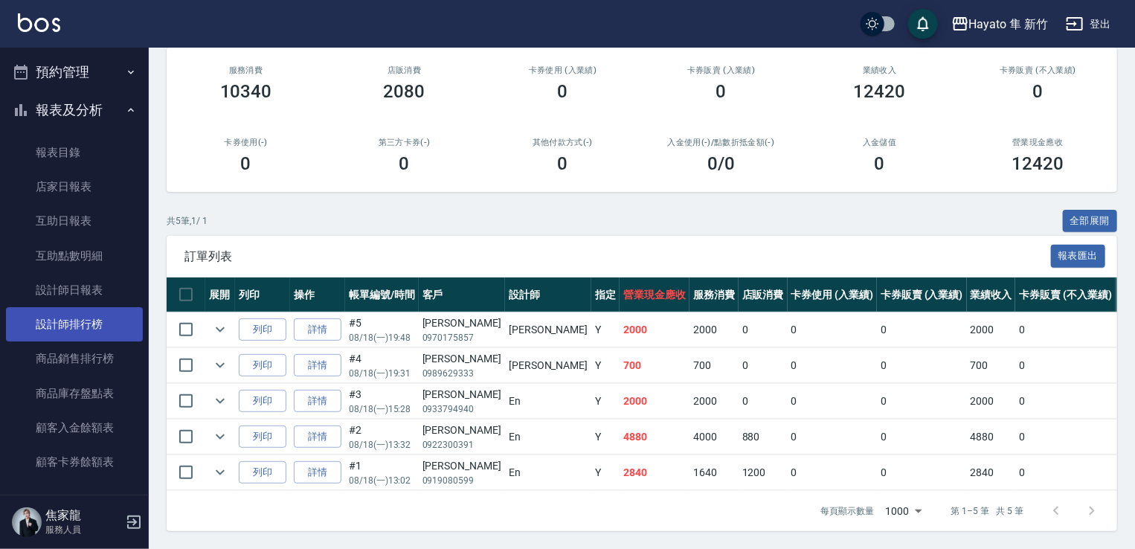
click at [68, 320] on link "設計師排行榜" at bounding box center [74, 324] width 137 height 34
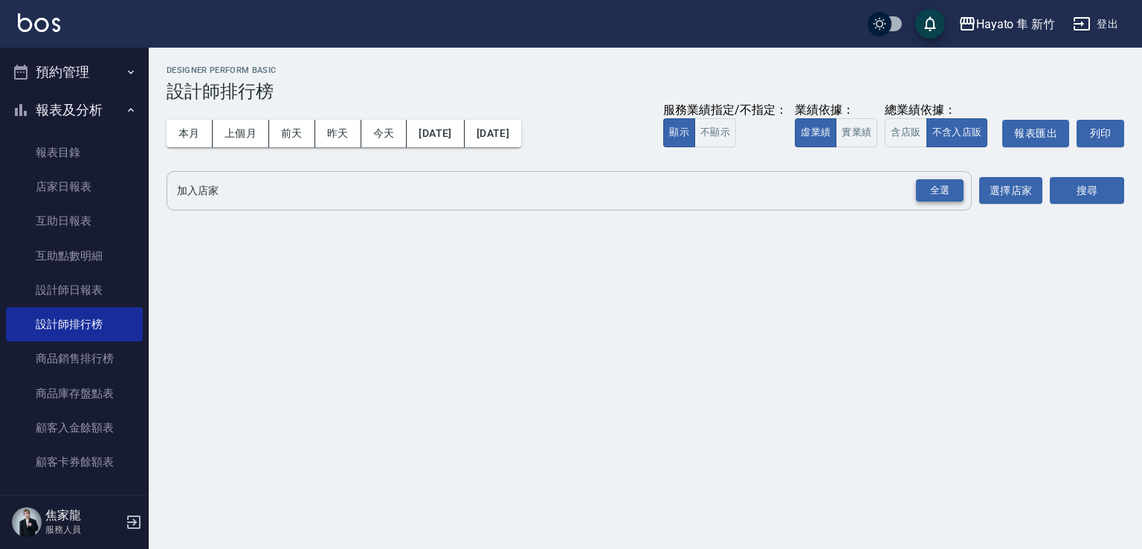
click at [946, 188] on div "全選" at bounding box center [940, 190] width 48 height 23
click at [1104, 184] on button "搜尋" at bounding box center [1087, 192] width 74 height 28
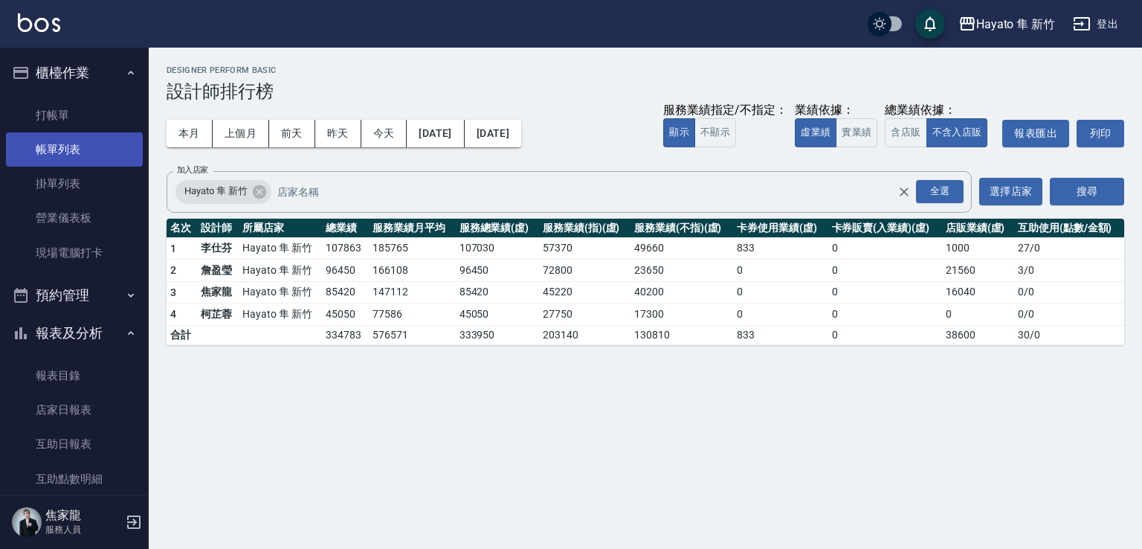
click at [52, 150] on link "帳單列表" at bounding box center [74, 149] width 137 height 34
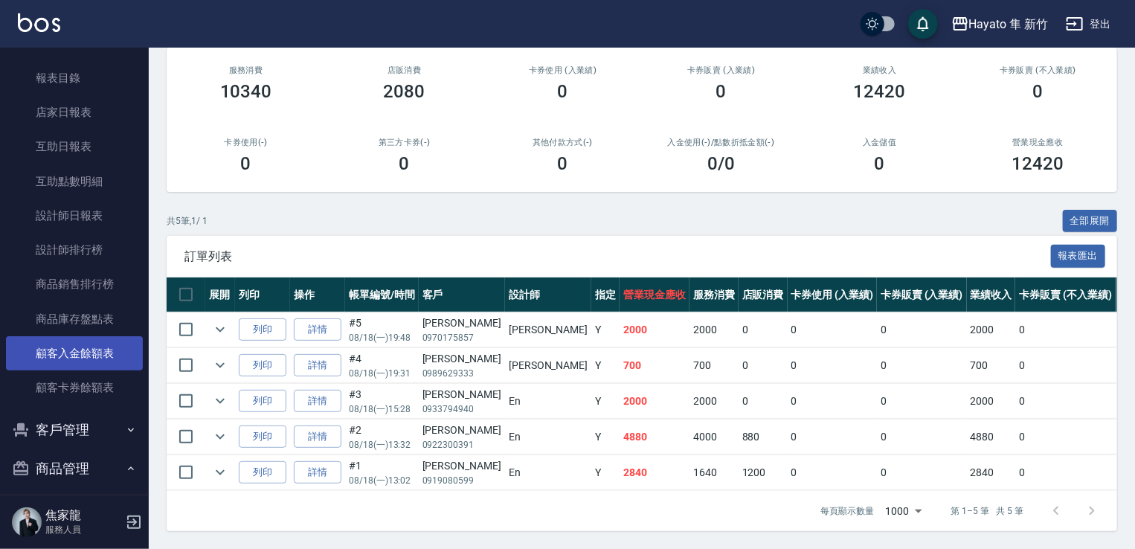
scroll to position [74, 0]
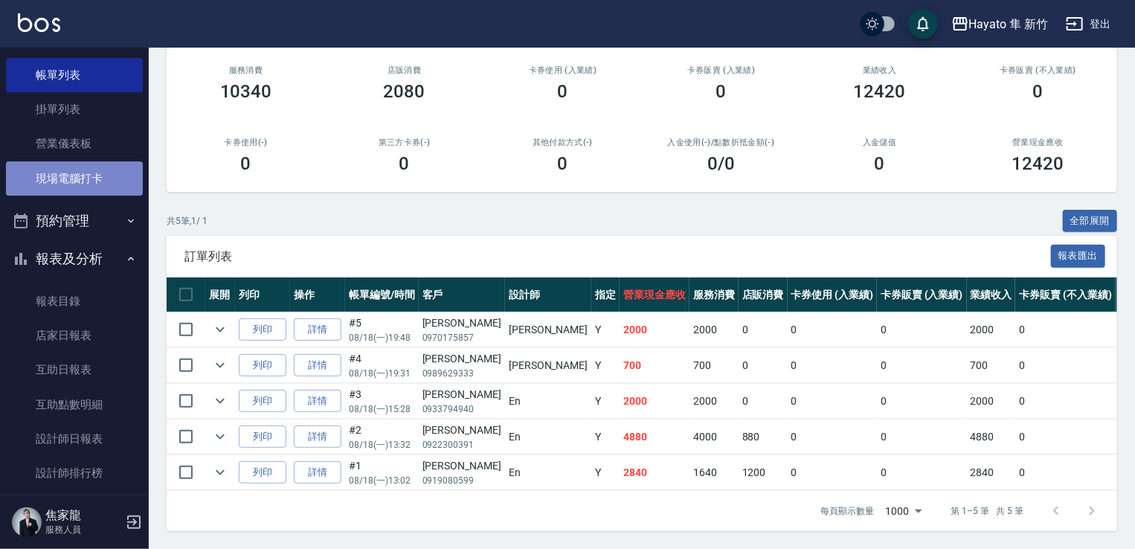
click at [83, 186] on link "現場電腦打卡" at bounding box center [74, 178] width 137 height 34
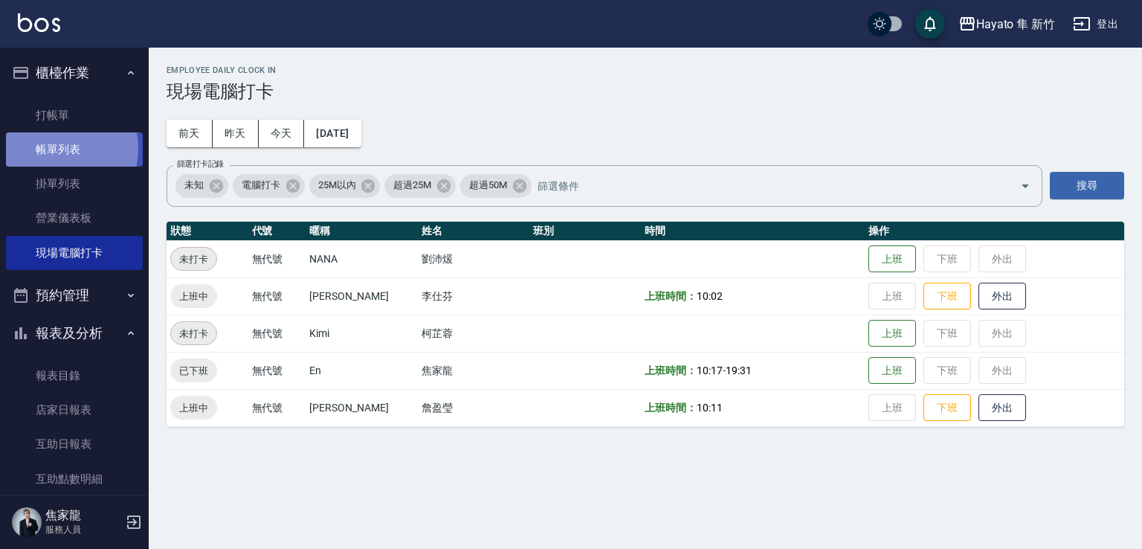
click at [50, 149] on link "帳單列表" at bounding box center [74, 149] width 137 height 34
